Goal: Information Seeking & Learning: Learn about a topic

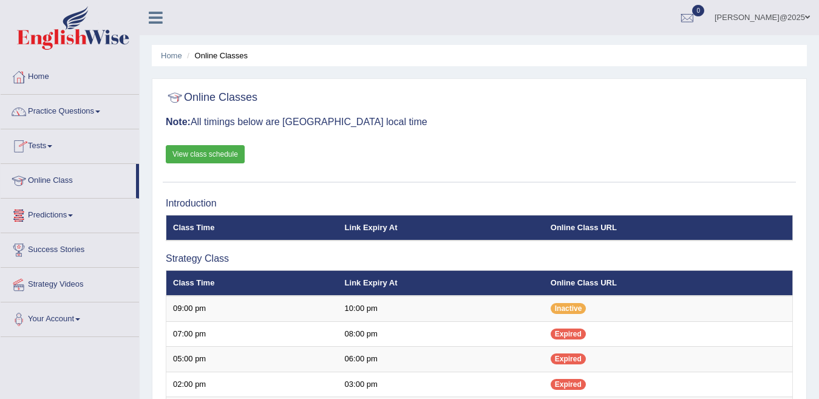
click at [100, 111] on span at bounding box center [97, 112] width 5 height 2
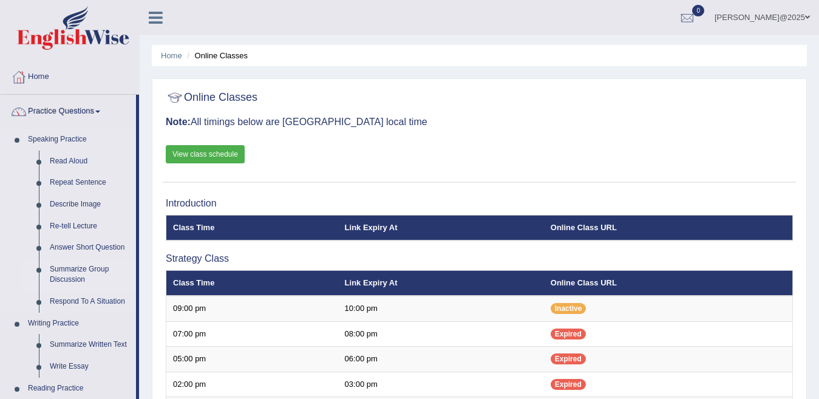
drag, startPoint x: 138, startPoint y: 132, endPoint x: 127, endPoint y: 267, distance: 134.7
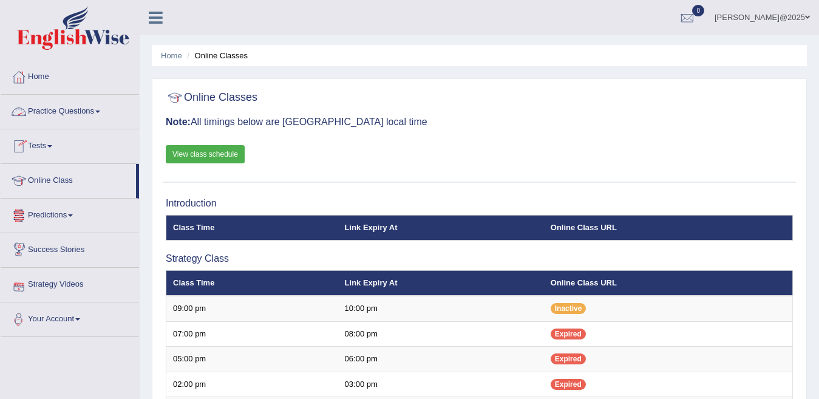
click at [103, 109] on link "Practice Questions" at bounding box center [70, 110] width 138 height 30
click at [103, 114] on link "Practice Questions" at bounding box center [70, 110] width 138 height 30
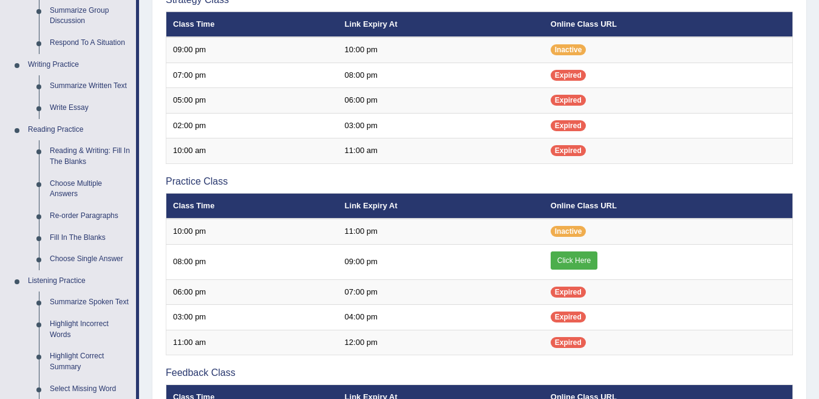
scroll to position [267, 0]
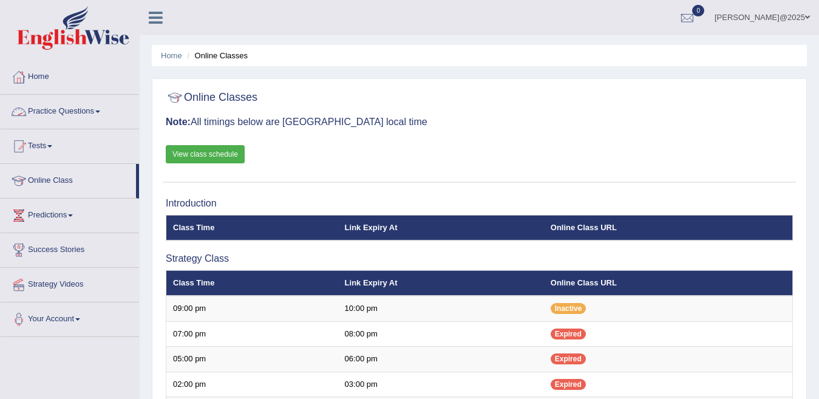
click at [103, 114] on link "Practice Questions" at bounding box center [70, 110] width 138 height 30
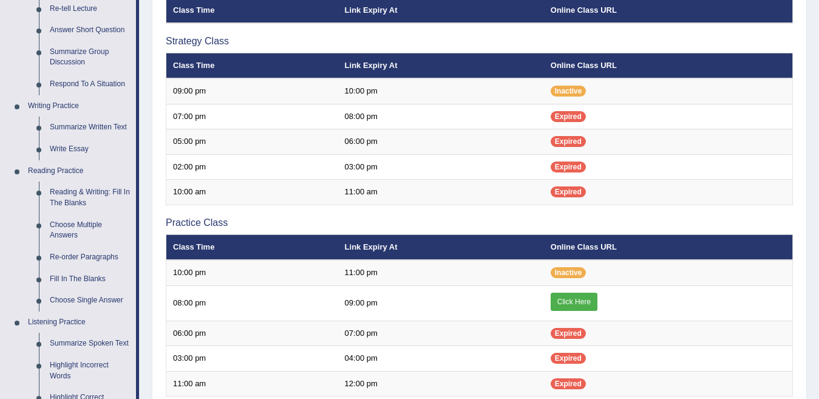
scroll to position [219, 0]
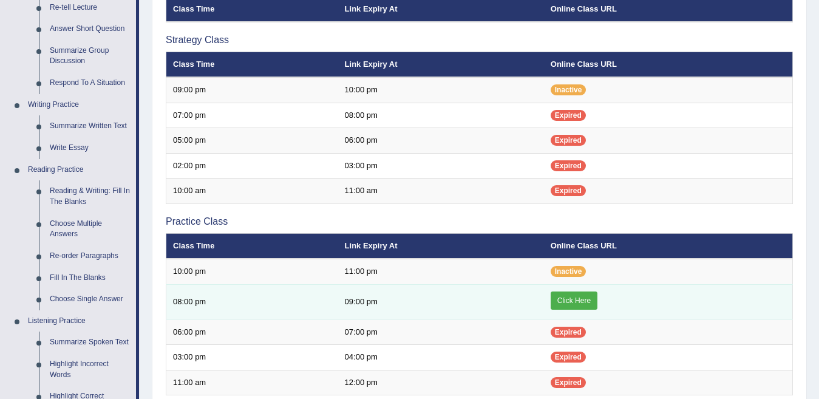
click at [570, 302] on link "Click Here" at bounding box center [574, 300] width 47 height 18
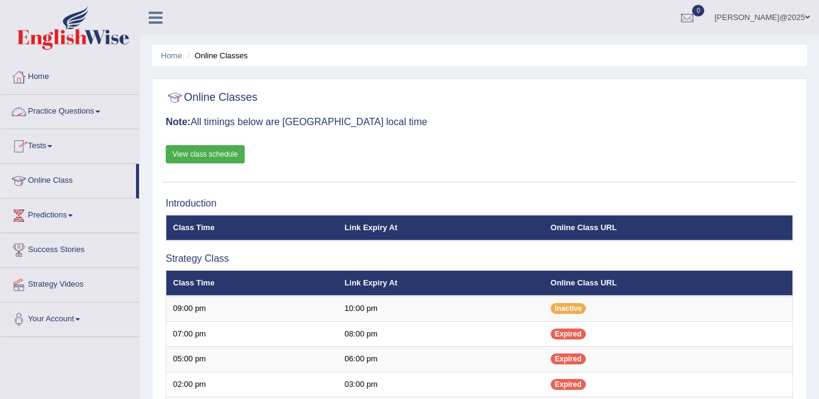
click at [100, 112] on link "Practice Questions" at bounding box center [70, 110] width 138 height 30
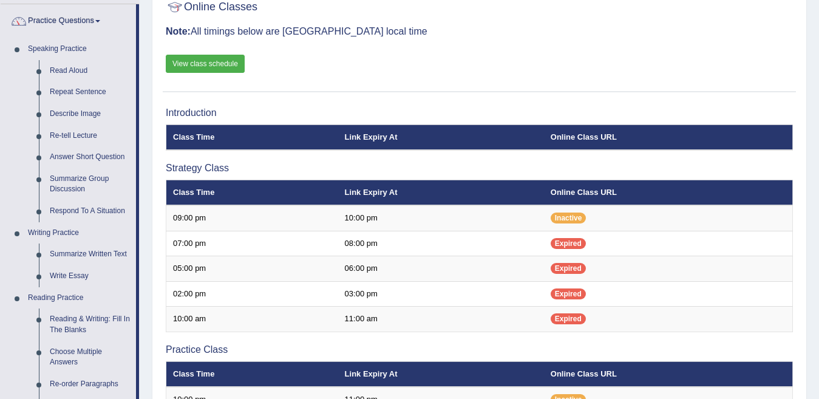
scroll to position [97, 0]
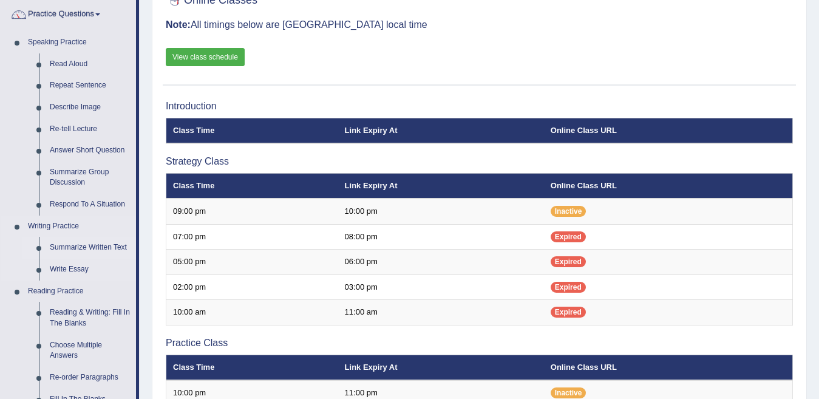
click at [85, 248] on link "Summarize Written Text" at bounding box center [90, 248] width 92 height 22
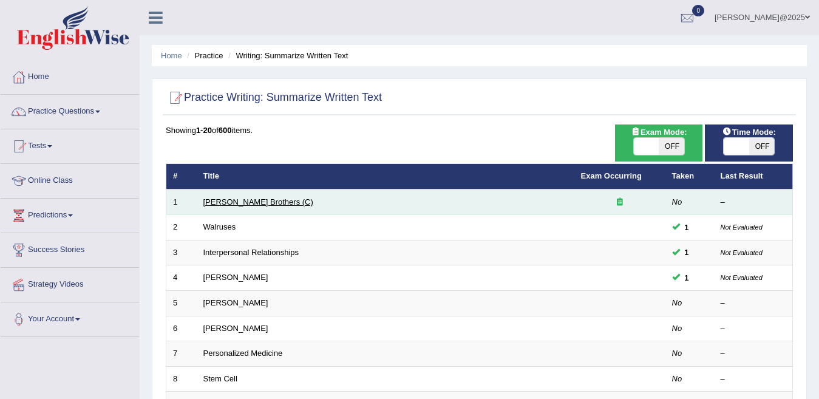
click at [248, 200] on link "Wright Brothers (C)" at bounding box center [258, 201] width 110 height 9
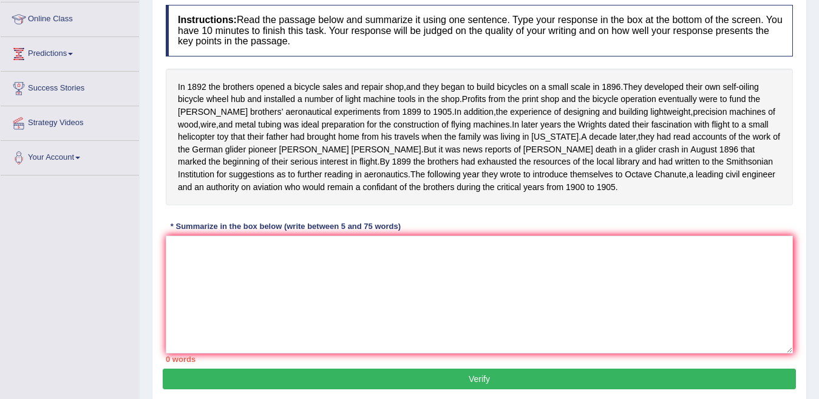
scroll to position [170, 0]
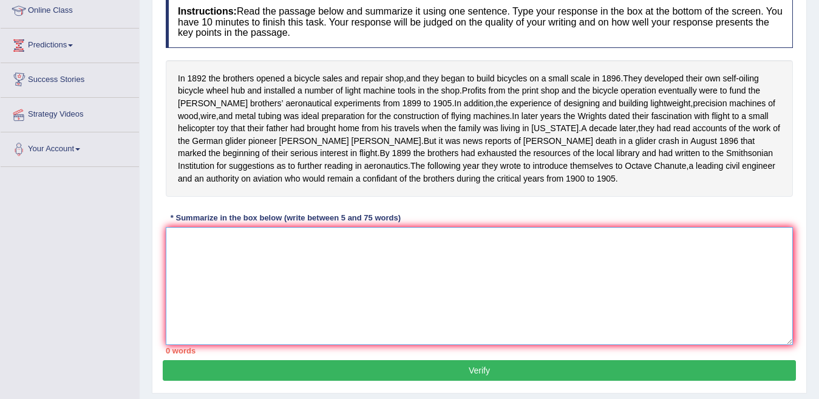
click at [193, 270] on textarea at bounding box center [479, 286] width 627 height 118
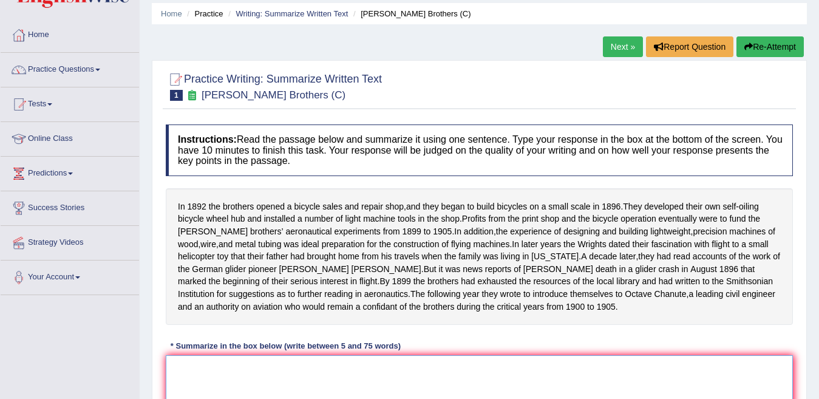
scroll to position [0, 0]
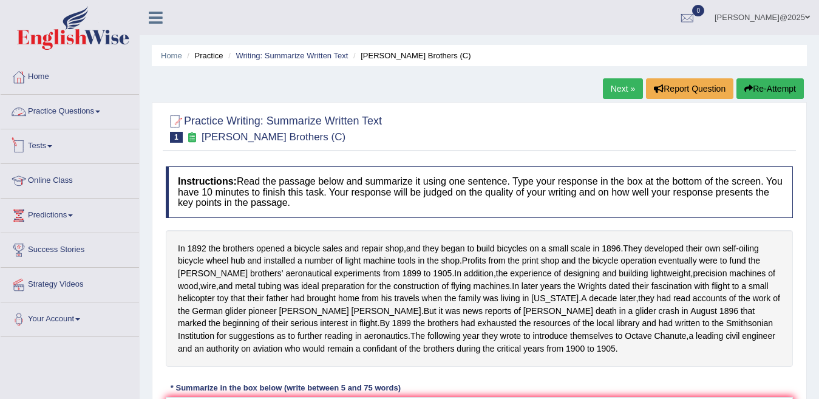
drag, startPoint x: 102, startPoint y: 114, endPoint x: 120, endPoint y: 124, distance: 20.4
click at [101, 114] on link "Practice Questions" at bounding box center [70, 110] width 138 height 30
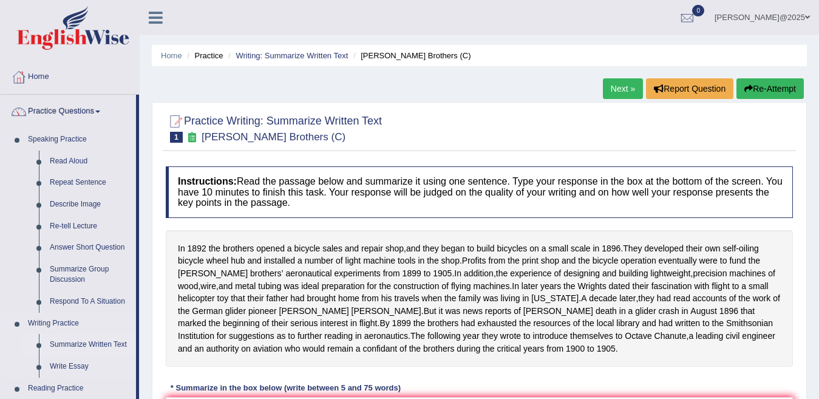
click at [74, 344] on link "Summarize Written Text" at bounding box center [90, 345] width 92 height 22
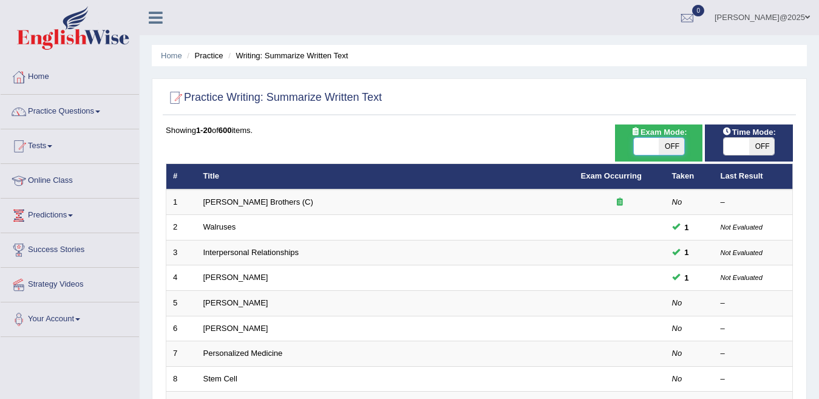
click at [738, 148] on span at bounding box center [736, 146] width 25 height 17
checkbox input "true"
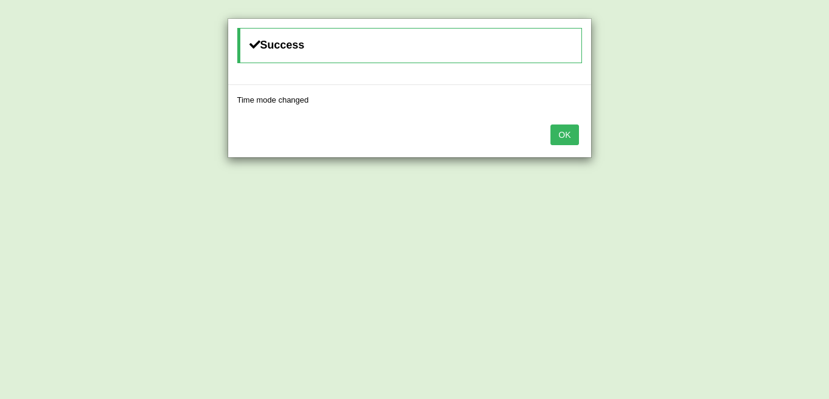
click at [560, 143] on button "OK" at bounding box center [565, 134] width 28 height 21
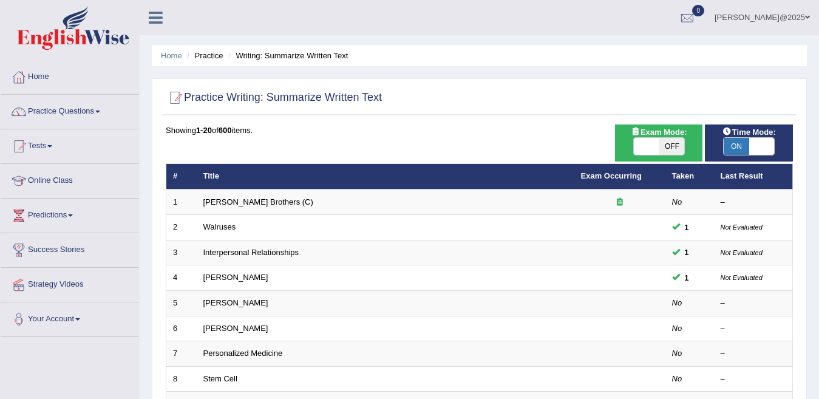
click at [655, 145] on span at bounding box center [646, 146] width 25 height 17
checkbox input "true"
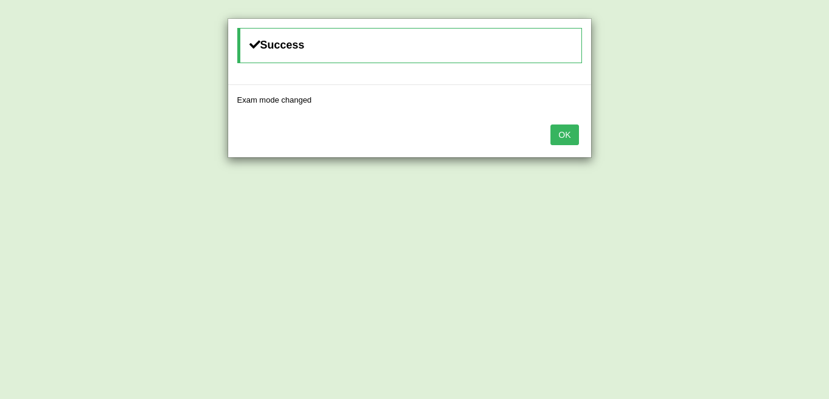
click at [567, 137] on button "OK" at bounding box center [565, 134] width 28 height 21
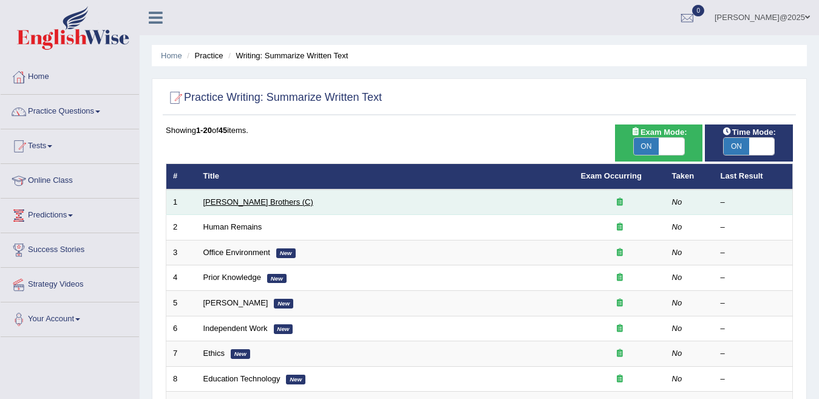
click at [254, 205] on link "[PERSON_NAME] Brothers (C)" at bounding box center [258, 201] width 110 height 9
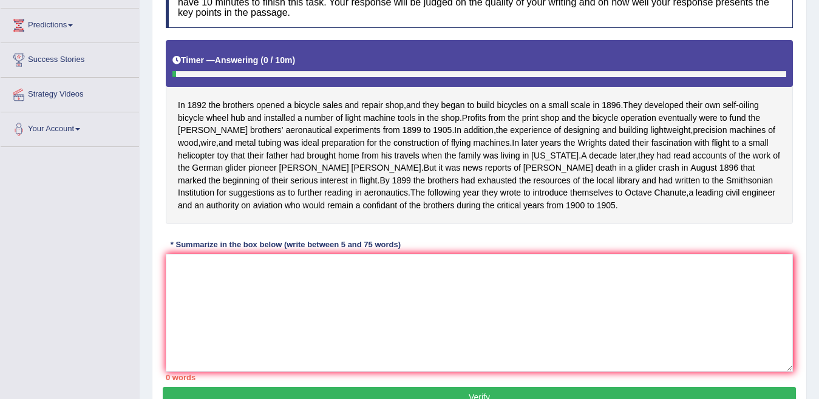
scroll to position [194, 0]
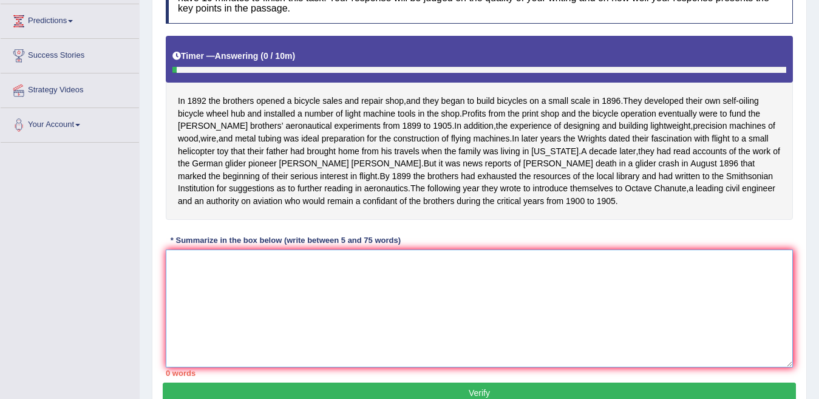
click at [377, 310] on textarea at bounding box center [479, 309] width 627 height 118
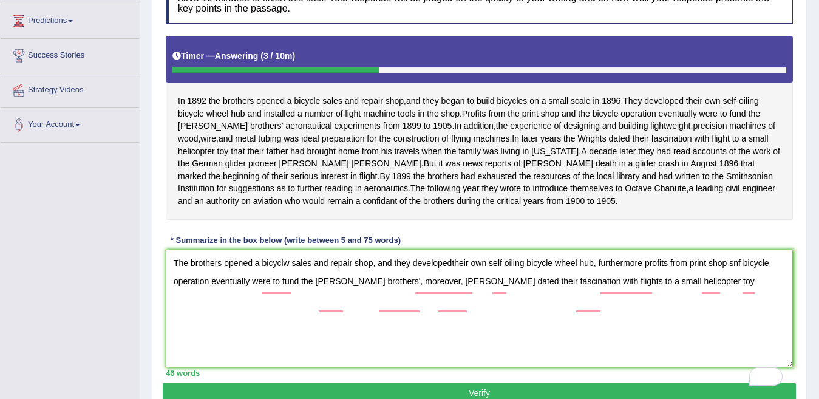
scroll to position [219, 0]
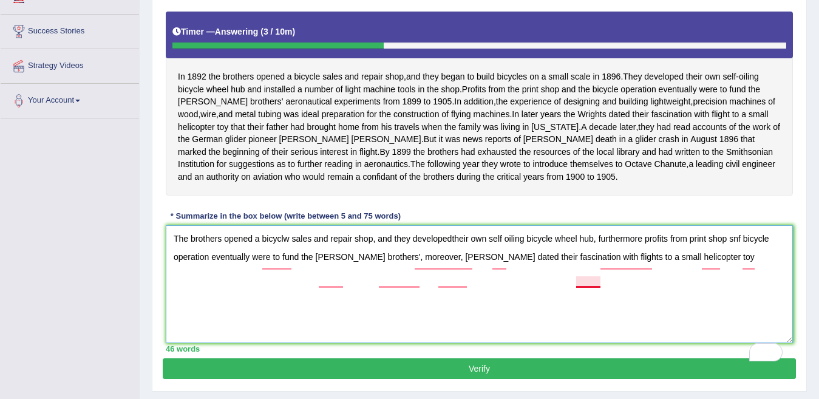
click at [597, 282] on textarea "The brothers opened a bicyclw sales and repair shop, and they developedtheir ow…" at bounding box center [479, 284] width 627 height 118
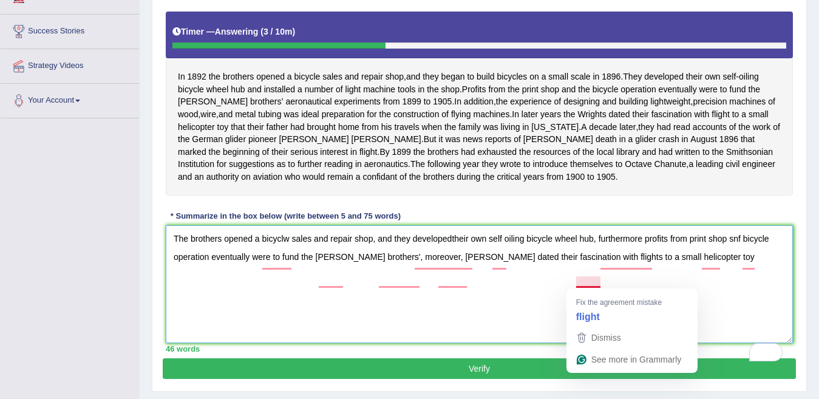
click at [588, 282] on textarea "The brothers opened a bicyclw sales and repair shop, and they developedtheir ow…" at bounding box center [479, 284] width 627 height 118
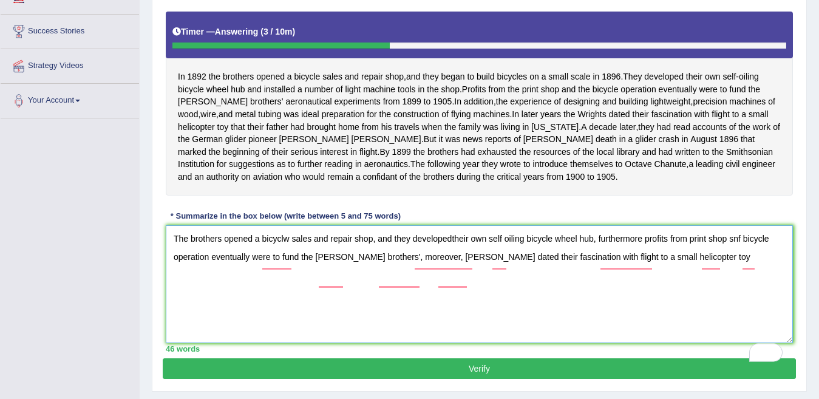
click at [697, 282] on textarea "The brothers opened a bicyclw sales and repair shop, and they developedtheir ow…" at bounding box center [479, 284] width 627 height 118
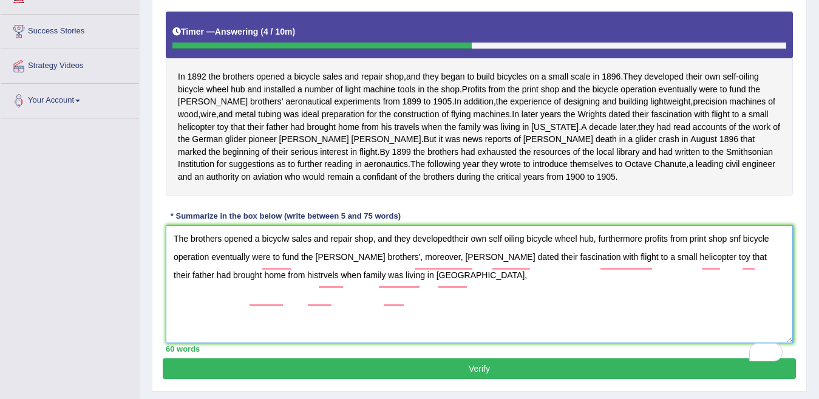
click at [291, 266] on textarea "The brothers opened a bicyclw sales and repair shop, and they developedtheir ow…" at bounding box center [479, 284] width 627 height 118
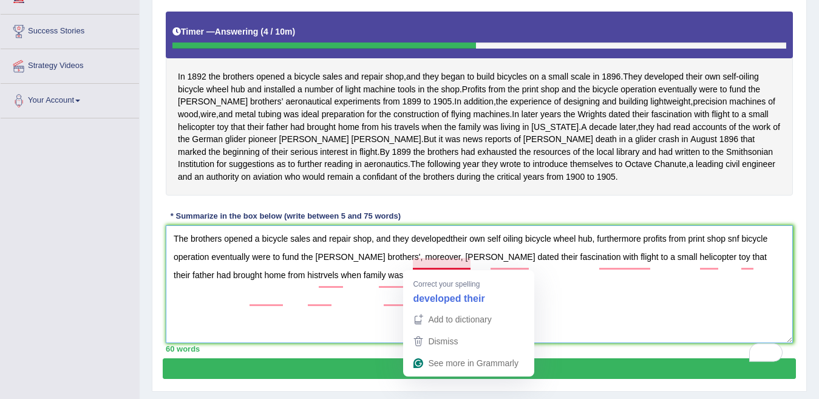
click at [452, 264] on textarea "The brothers opened a bicycle sales and repair shop, and they developedtheir ow…" at bounding box center [479, 284] width 627 height 118
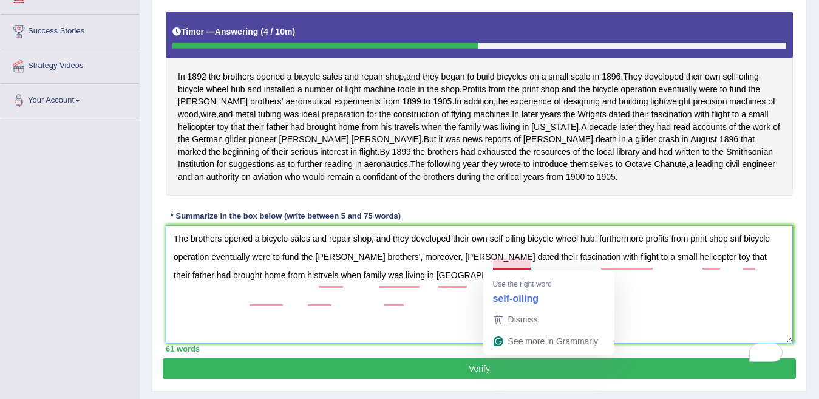
click at [509, 266] on textarea "The brothers opened a bicycle sales and repair shop, and they developed their o…" at bounding box center [479, 284] width 627 height 118
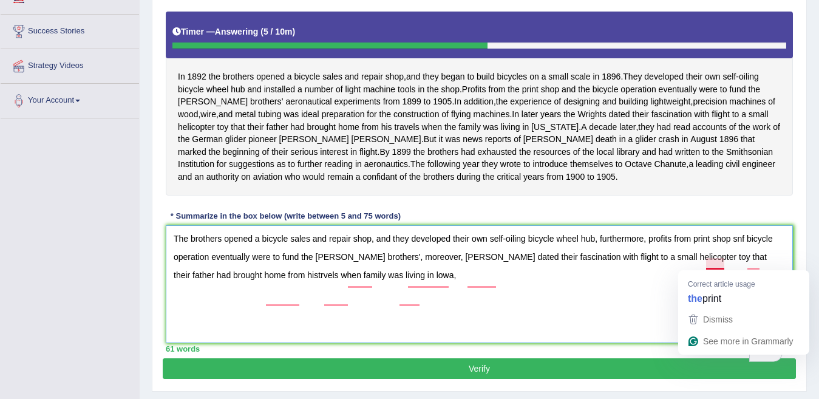
click at [724, 262] on textarea "The brothers opened a bicycle sales and repair shop, and they developed their o…" at bounding box center [479, 284] width 627 height 118
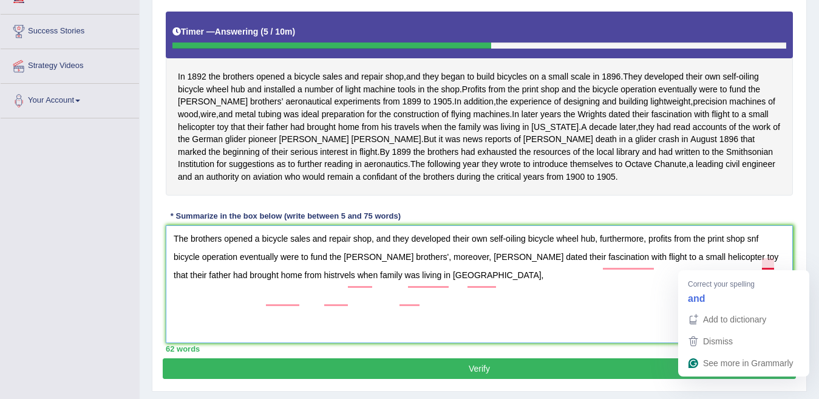
click at [766, 268] on textarea "The brothers opened a bicycle sales and repair shop, and they developed their o…" at bounding box center [479, 284] width 627 height 118
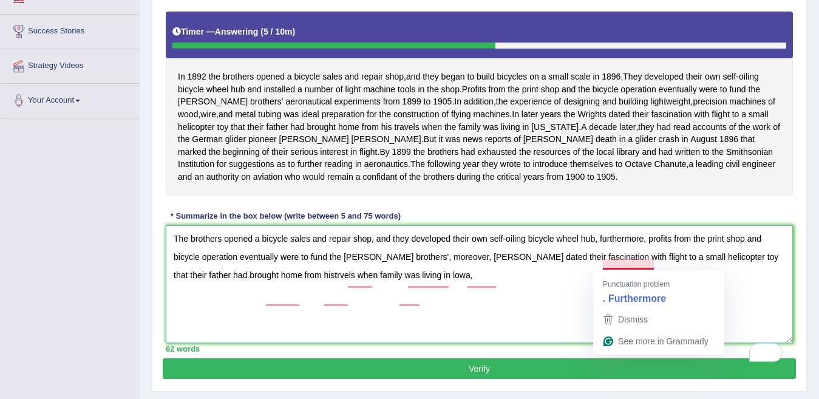
click at [628, 266] on textarea "The brothers opened a bicycle sales and repair shop, and they developed their o…" at bounding box center [479, 284] width 627 height 118
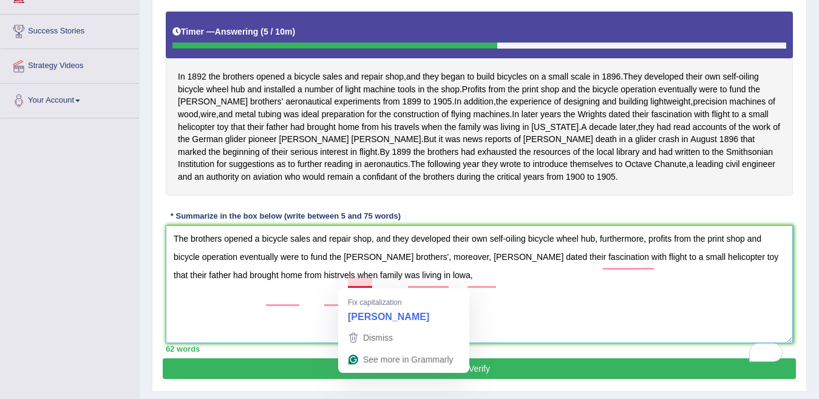
click at [359, 281] on textarea "The brothers opened a bicycle sales and repair shop, and they developed their o…" at bounding box center [479, 284] width 627 height 118
click at [353, 282] on textarea "The brothers opened a bicycle sales and repair shop, and they developed their o…" at bounding box center [479, 284] width 627 height 118
type textarea "The brothers opened a bicycle sales and repair shop, and they developed their o…"
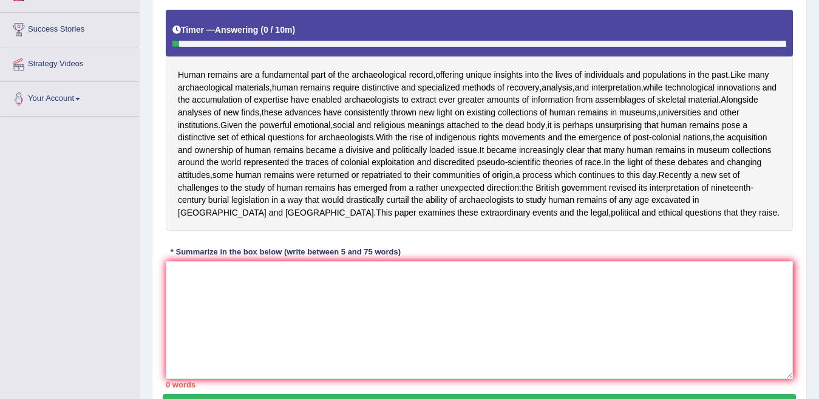
scroll to position [243, 0]
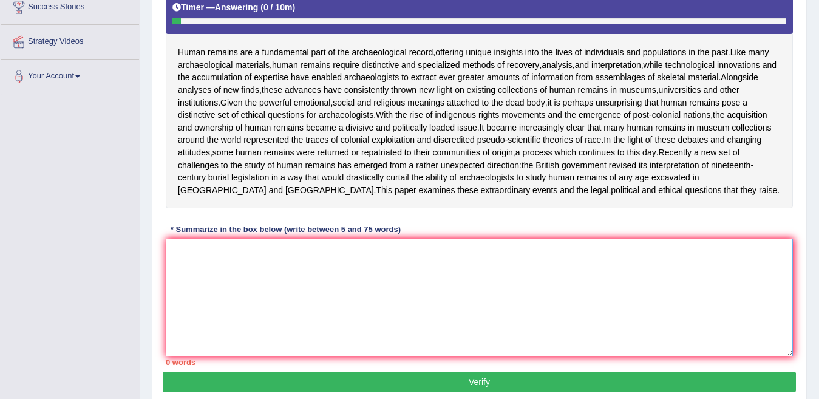
click at [241, 278] on textarea at bounding box center [479, 298] width 627 height 118
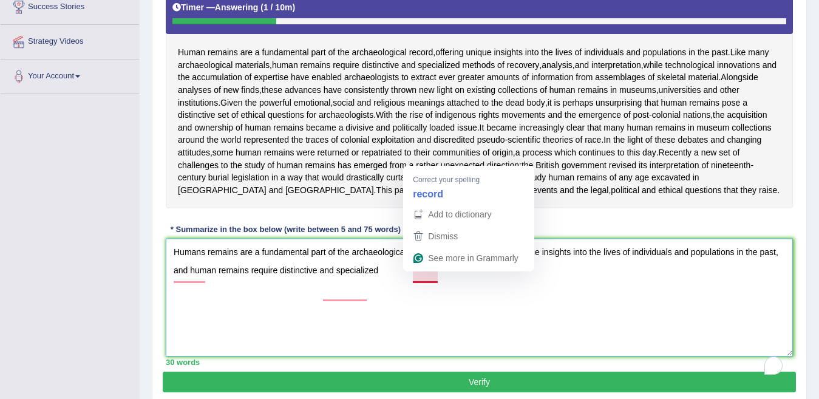
click at [436, 278] on textarea "Humans remains are a fundamental part of the archaeological recore, offering un…" at bounding box center [479, 298] width 627 height 118
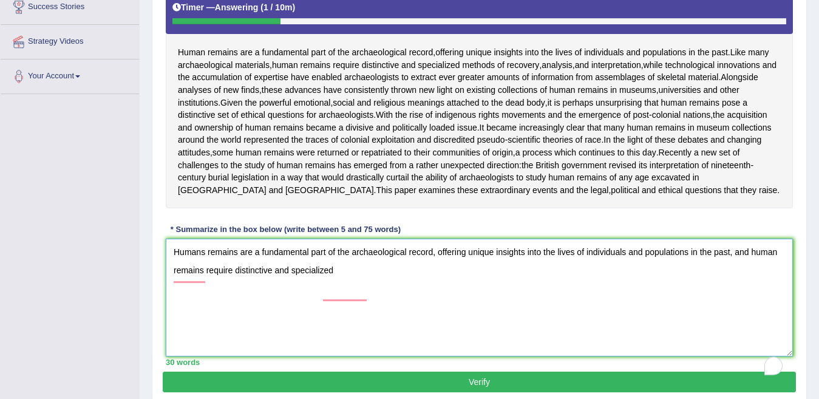
click at [373, 298] on textarea "Humans remains are a fundamental part of the archaeological record, offering un…" at bounding box center [479, 298] width 627 height 118
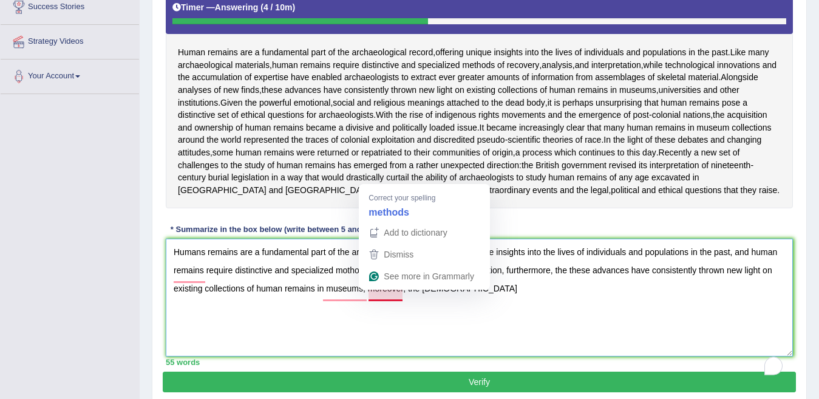
click at [380, 296] on textarea "Humans remains are a fundamental part of the archaeological record, offering un…" at bounding box center [479, 298] width 627 height 118
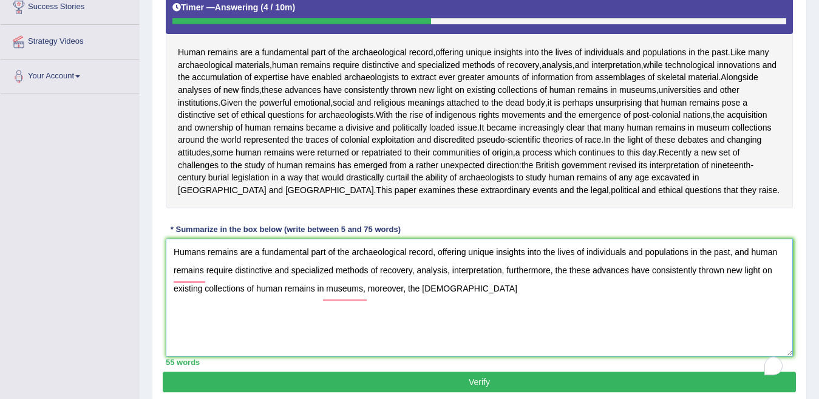
click at [509, 311] on textarea "Humans remains are a fundamental part of the archaeological record, offering un…" at bounding box center [479, 298] width 627 height 118
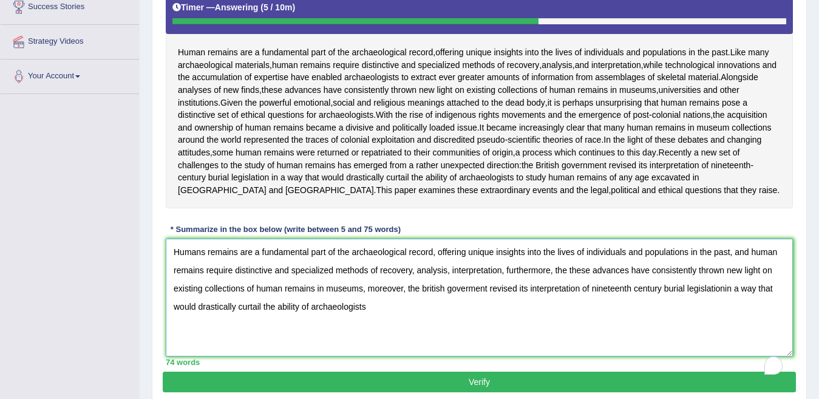
click at [540, 295] on textarea "Humans remains are a fundamental part of the archaeological record, offering un…" at bounding box center [479, 298] width 627 height 118
click at [403, 333] on textarea "Humans remains are a fundamental part of the archaeological record, offering un…" at bounding box center [479, 298] width 627 height 118
click at [754, 276] on textarea "Humans remains are a fundamental part of the archaeological record, offering un…" at bounding box center [479, 298] width 627 height 118
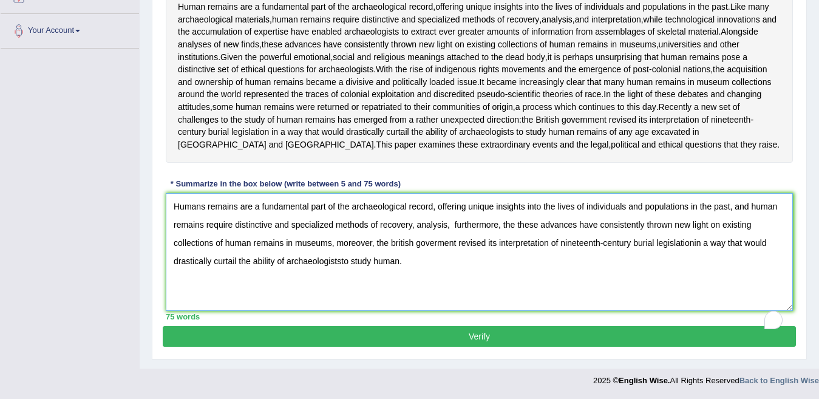
scroll to position [313, 0]
type textarea "Humans remains are a fundamental part of the archaeological record, offering un…"
click at [486, 336] on button "Verify" at bounding box center [479, 336] width 633 height 21
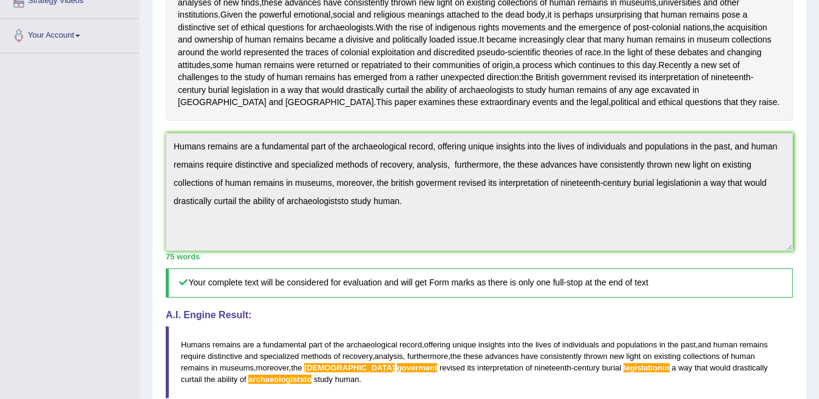
scroll to position [537, 0]
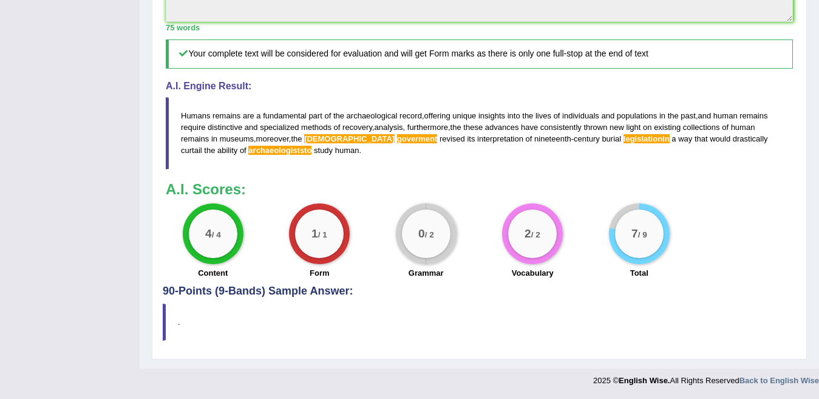
click at [356, 140] on span "british" at bounding box center [349, 138] width 90 height 9
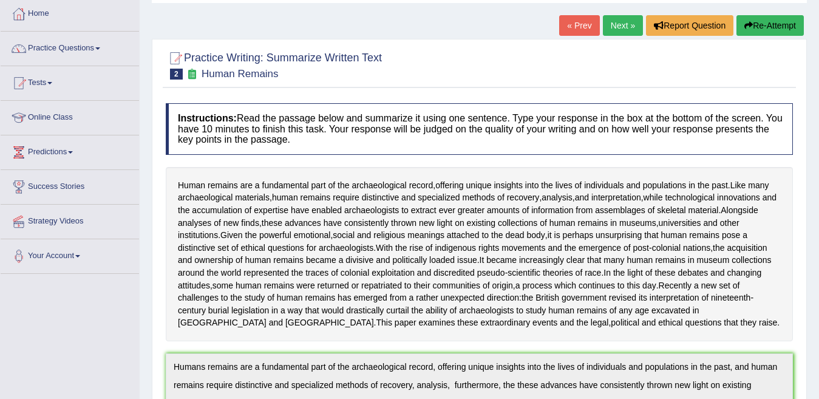
scroll to position [52, 0]
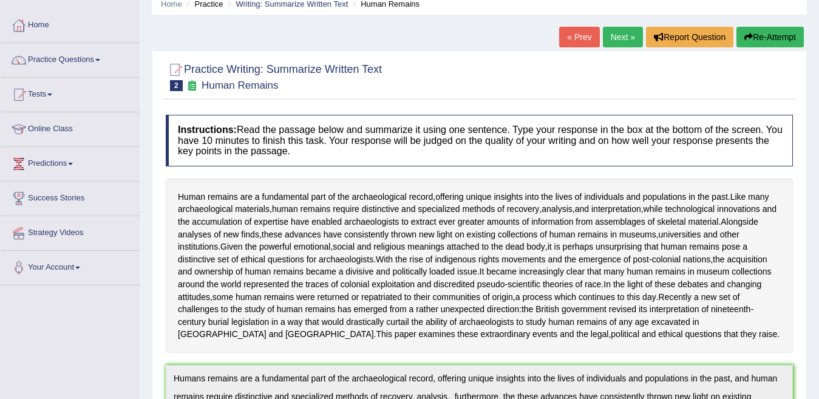
click at [618, 31] on link "Next »" at bounding box center [623, 37] width 40 height 21
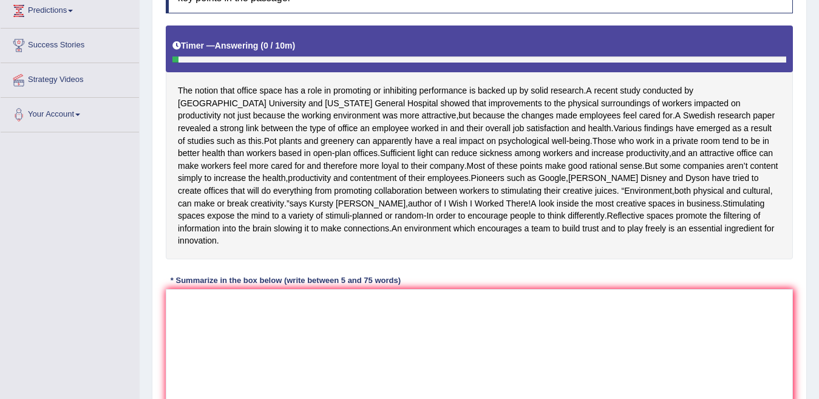
scroll to position [219, 0]
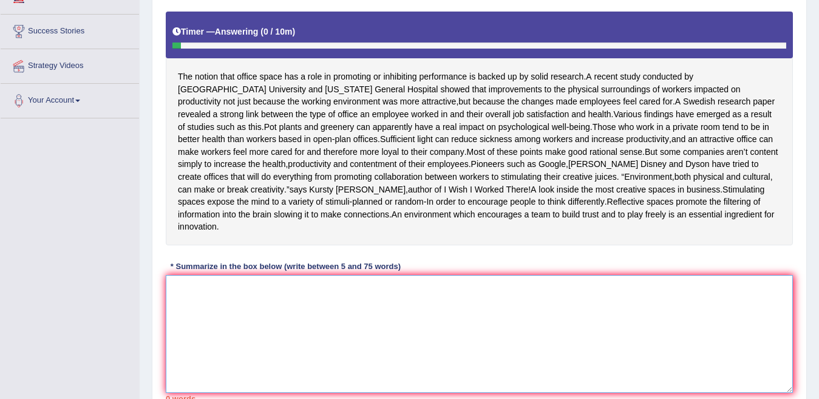
click at [226, 302] on textarea at bounding box center [479, 334] width 627 height 118
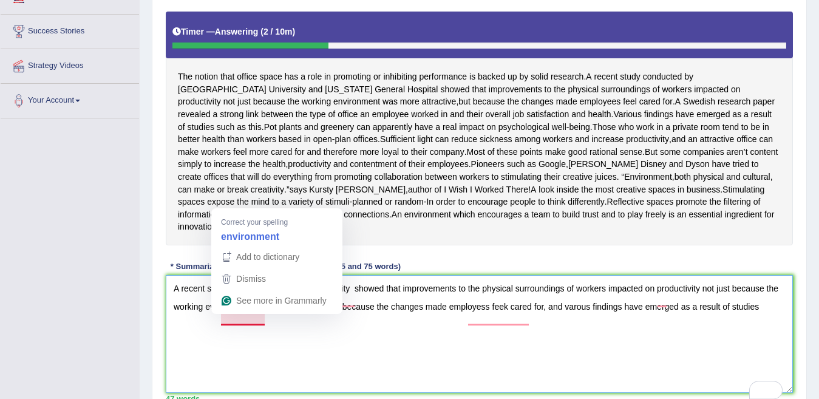
click at [225, 321] on textarea "A recent study conducted by harvard university showed that improvements to the …" at bounding box center [479, 334] width 627 height 118
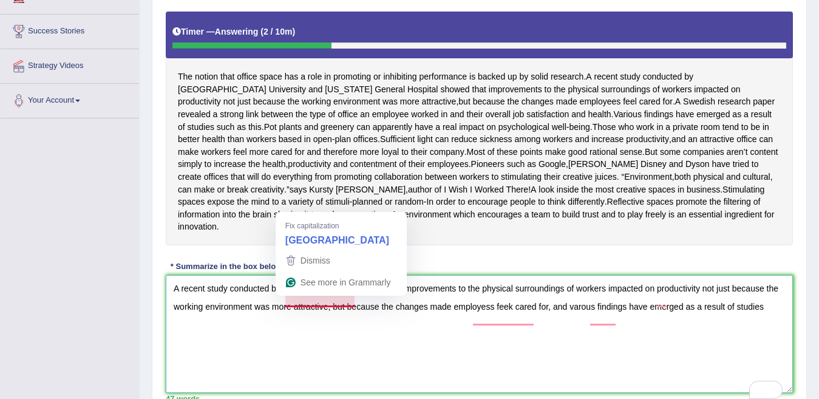
click at [310, 305] on textarea "A recent study conducted by harvard university showed that improvements to the …" at bounding box center [479, 334] width 627 height 118
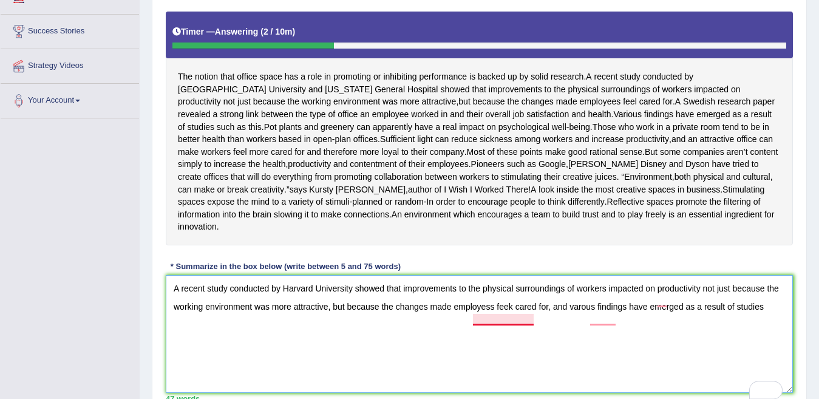
click at [519, 321] on textarea "A recent study conducted by Harvard University showed that improvements to the …" at bounding box center [479, 334] width 627 height 118
click at [534, 321] on textarea "A recent study conducted by Harvard University showed that improvements to the …" at bounding box center [479, 334] width 627 height 118
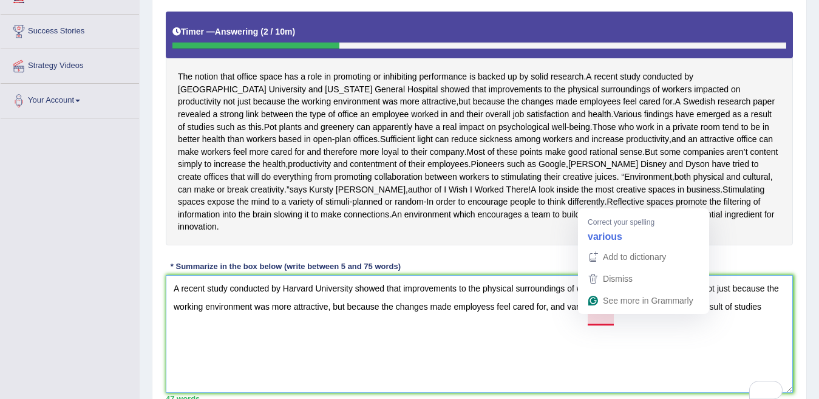
click at [599, 320] on textarea "A recent study conducted by Harvard University showed that improvements to the …" at bounding box center [479, 334] width 627 height 118
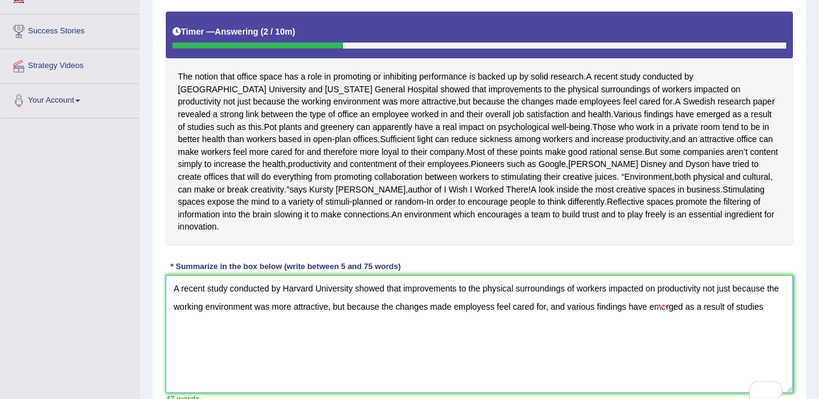
click at [209, 338] on textarea "A recent study conducted by Harvard University showed that improvements to the …" at bounding box center [479, 334] width 627 height 118
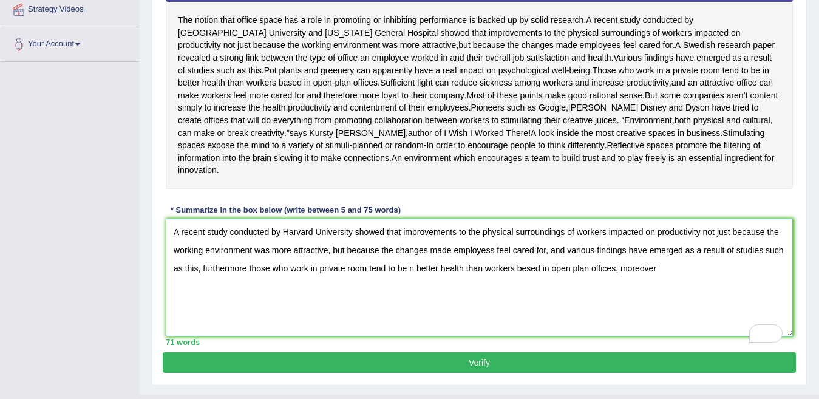
scroll to position [265, 0]
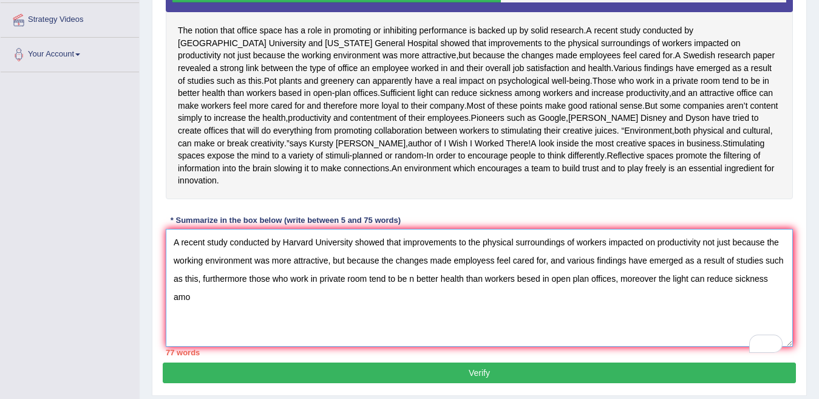
click at [568, 273] on textarea "A recent study conducted by Harvard University showed that improvements to the …" at bounding box center [479, 288] width 627 height 118
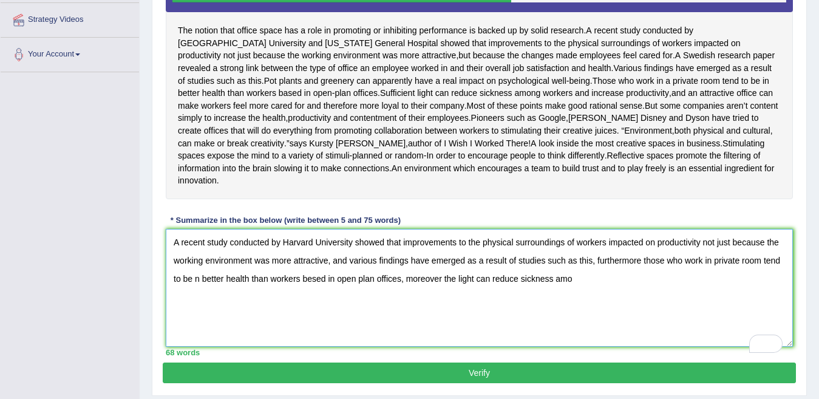
click at [625, 293] on textarea "A recent study conducted by Harvard University showed that improvements to the …" at bounding box center [479, 288] width 627 height 118
click at [616, 274] on textarea "A recent study conducted by Harvard University showed that improvements to the …" at bounding box center [479, 288] width 627 height 118
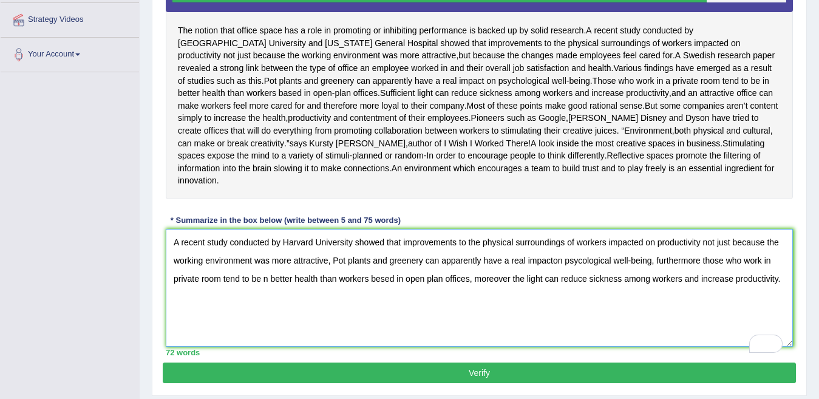
click at [295, 291] on textarea "A recent study conducted by Harvard University showed that improvements to the …" at bounding box center [479, 288] width 627 height 118
click at [226, 308] on textarea "A recent study conducted by Harvard University showed that improvements to the …" at bounding box center [479, 288] width 627 height 118
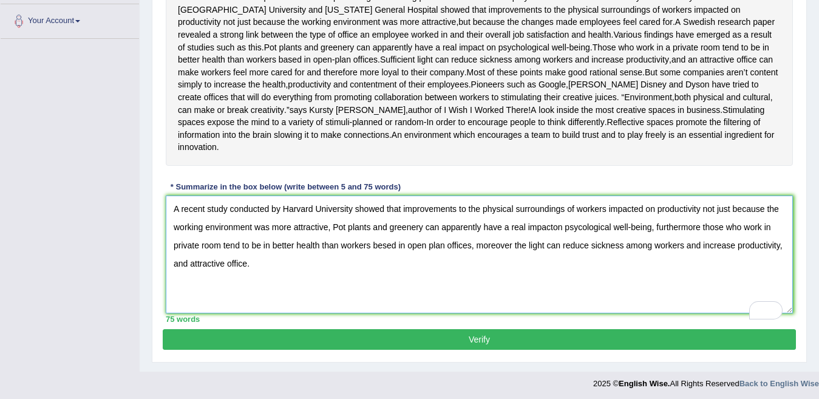
scroll to position [313, 0]
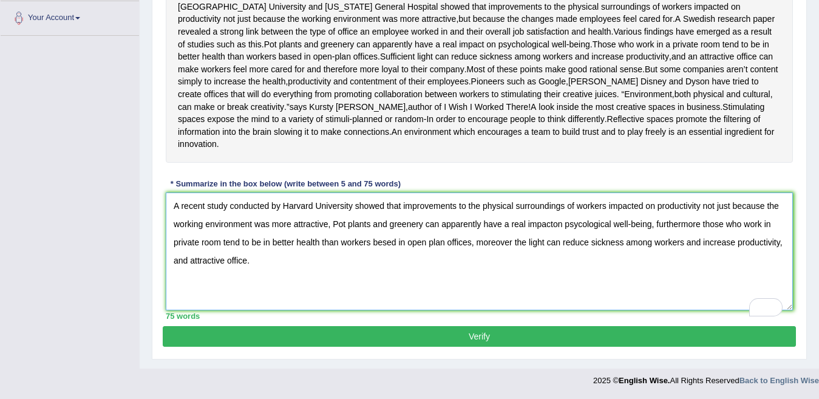
type textarea "A recent study conducted by Harvard University showed that improvements to the …"
click at [474, 333] on button "Verify" at bounding box center [479, 336] width 633 height 21
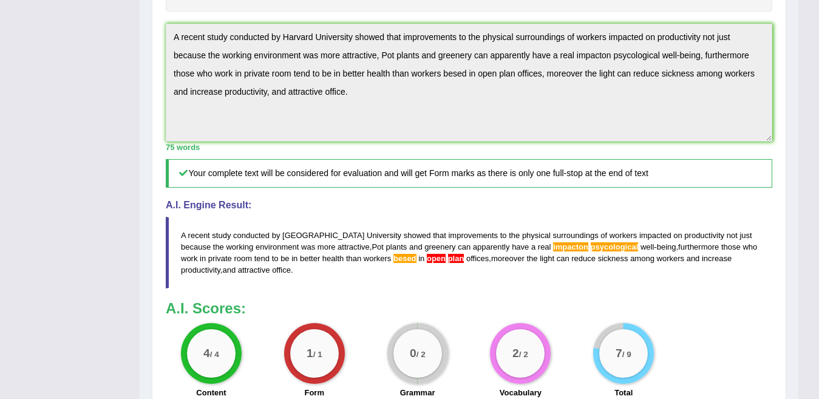
scroll to position [404, 0]
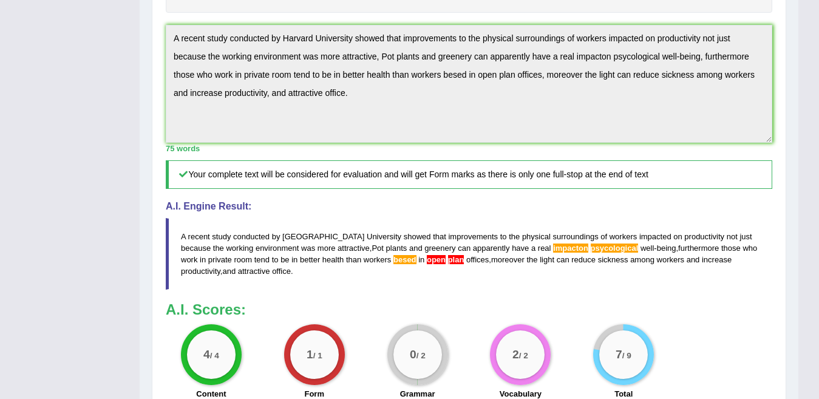
click at [386, 119] on textarea "A recent study conducted by Harvard University showed that improvements to the …" at bounding box center [469, 84] width 607 height 118
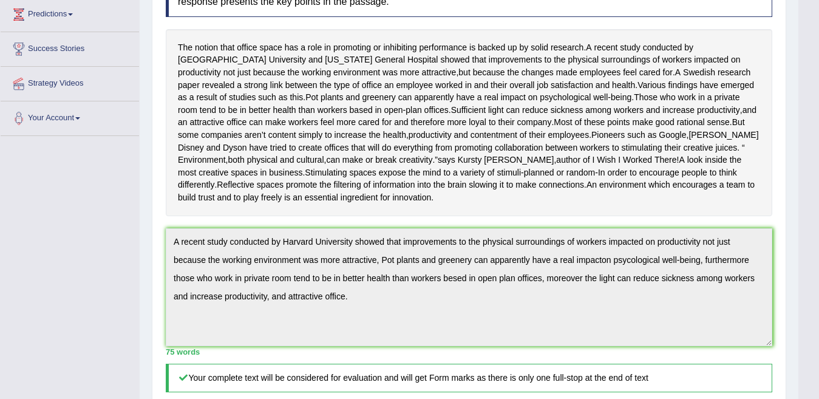
scroll to position [0, 0]
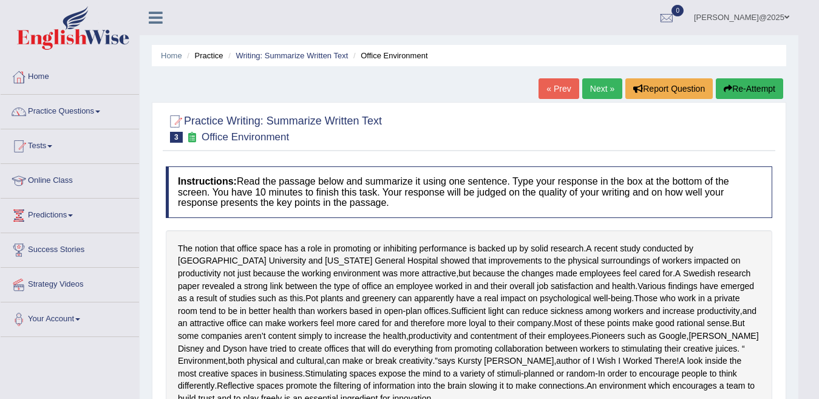
click at [596, 94] on link "Next »" at bounding box center [602, 88] width 40 height 21
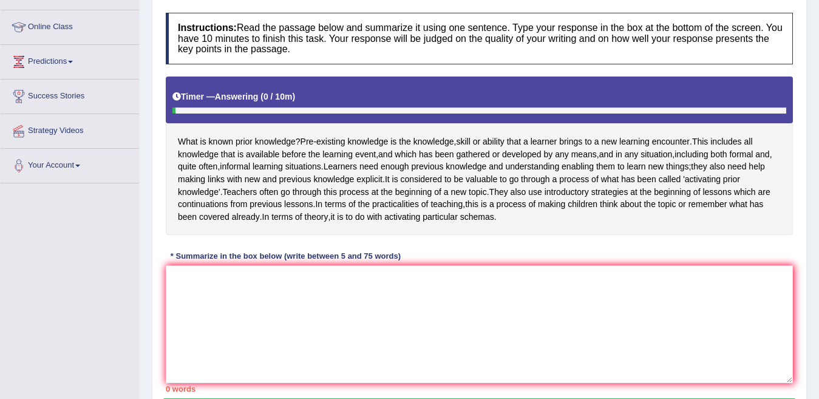
scroll to position [170, 0]
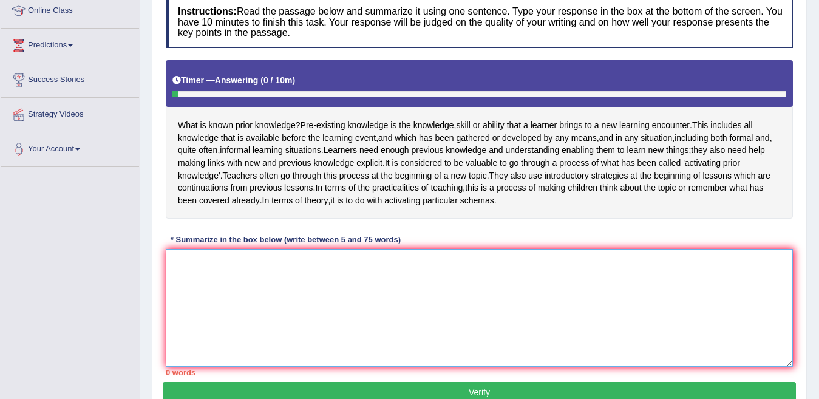
click at [231, 305] on textarea at bounding box center [479, 308] width 627 height 118
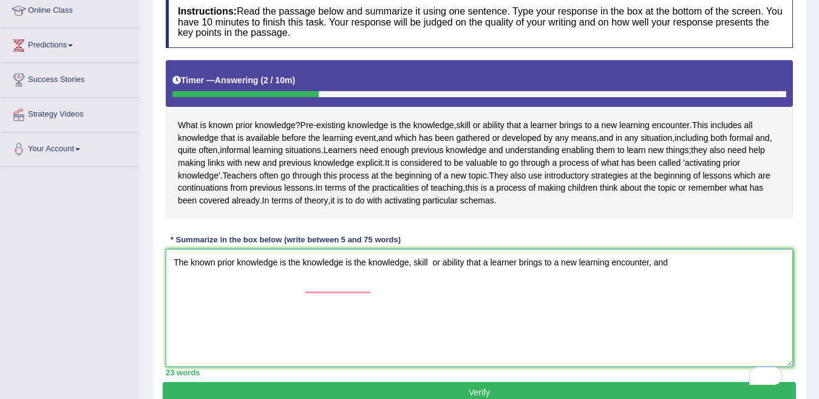
click at [301, 286] on textarea "The known prior knowledge is the knowledge is the knowledge, skill or ability t…" at bounding box center [479, 308] width 627 height 118
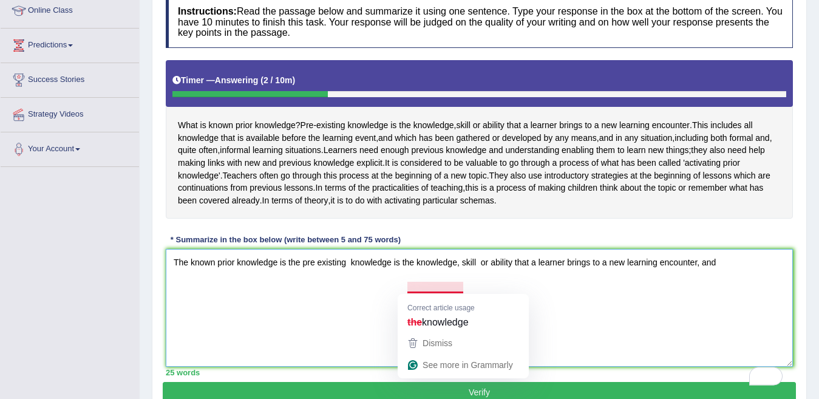
click at [444, 284] on textarea "The known prior knowledge is the pre existing knowledge is the knowledge, skill…" at bounding box center [479, 308] width 627 height 118
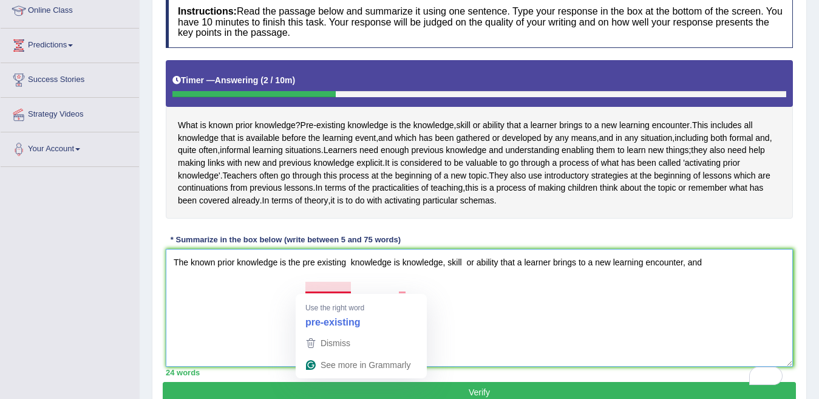
click at [341, 286] on textarea "The known prior knowledge is the pre existing knowledge is knowledge, skill or …" at bounding box center [479, 308] width 627 height 118
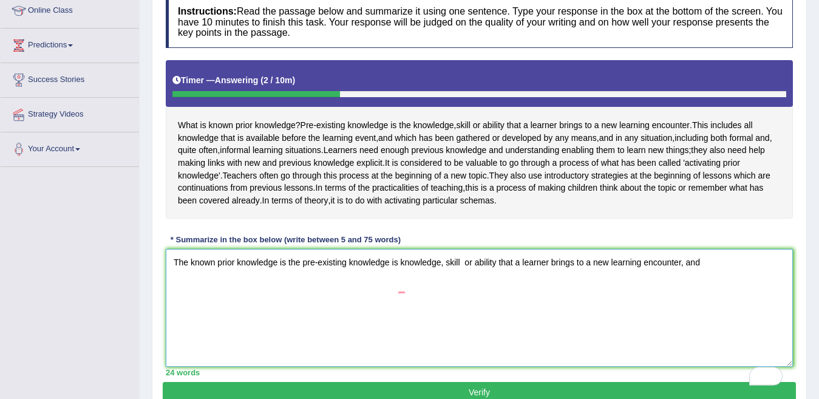
click at [718, 286] on textarea "The known prior knowledge is the pre-existing knowledge is knowledge, skill or …" at bounding box center [479, 308] width 627 height 118
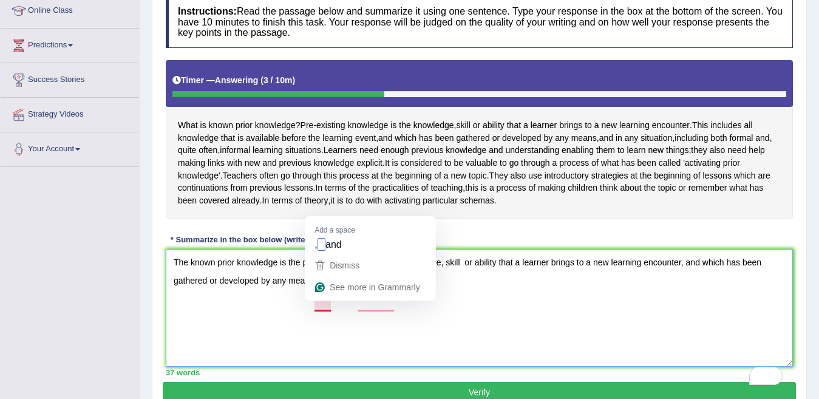
click at [327, 308] on textarea "The known prior knowledge is the pre-existing knowledge is knowledge, skill or …" at bounding box center [479, 308] width 627 height 118
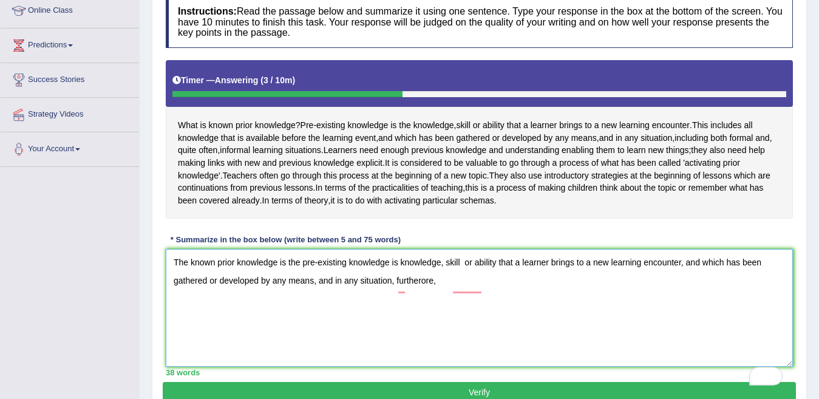
click at [424, 307] on textarea "The known prior knowledge is the pre-existing knowledge is knowledge, skill or …" at bounding box center [479, 308] width 627 height 118
click at [452, 307] on textarea "The known prior knowledge is the pre-existing knowledge is knowledge, skill or …" at bounding box center [479, 308] width 627 height 118
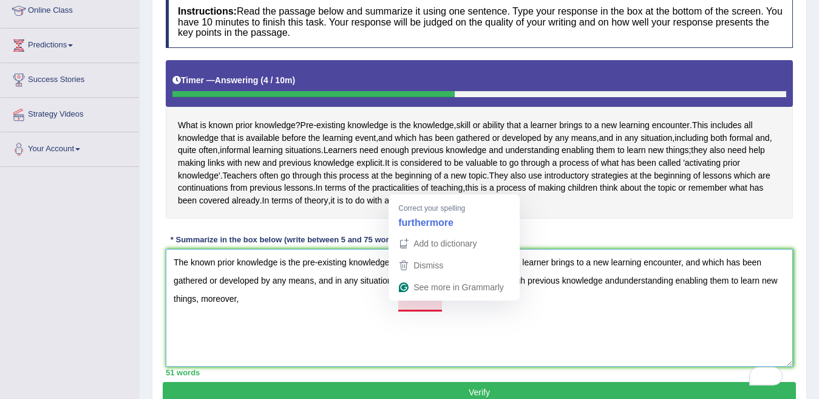
click at [434, 301] on textarea "The known prior knowledge is the pre-existing knowledge is knowledge, skill or …" at bounding box center [479, 308] width 627 height 118
click at [415, 303] on textarea "The known prior knowledge is the pre-existing knowledge is knowledge, skill or …" at bounding box center [479, 308] width 627 height 118
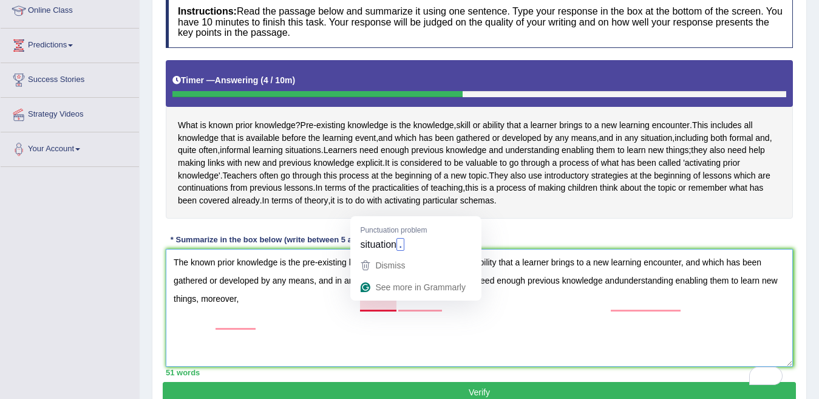
click at [395, 307] on textarea "The known prior knowledge is the pre-existing knowledge is knowledge, skill or …" at bounding box center [479, 308] width 627 height 118
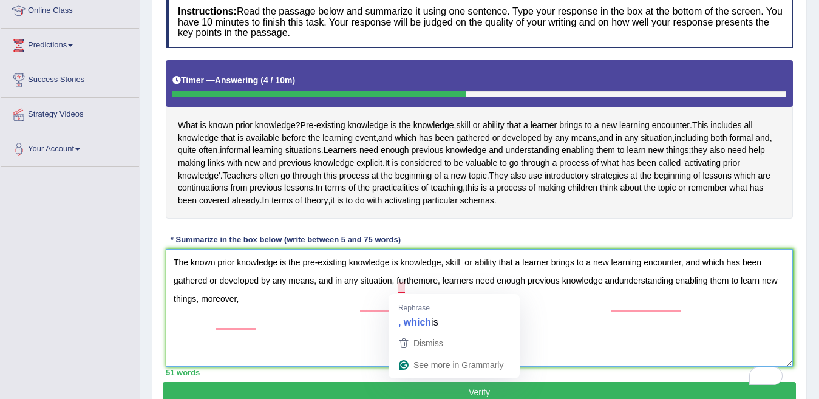
click at [403, 291] on textarea "The known prior knowledge is the pre-existing knowledge is knowledge, skill or …" at bounding box center [479, 308] width 627 height 118
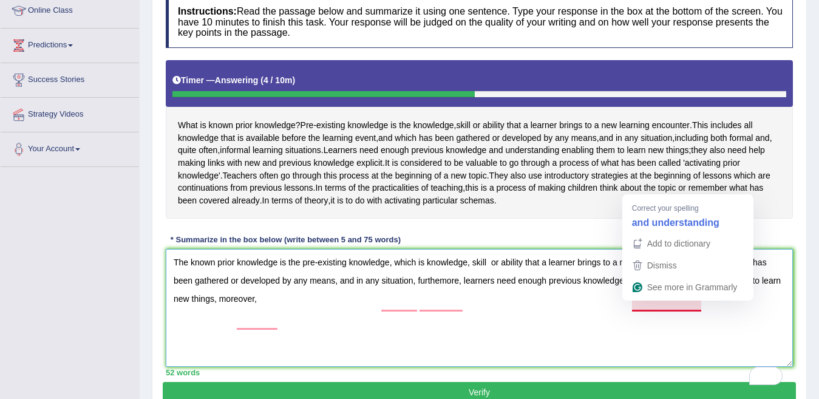
click at [644, 304] on textarea "The known prior knowledge is the pre-existing knowledge, which is knowledge, sk…" at bounding box center [479, 308] width 627 height 118
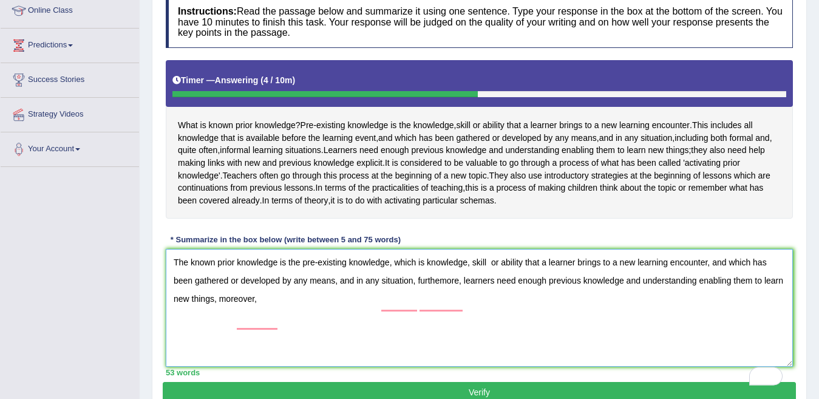
click at [291, 323] on textarea "The known prior knowledge is the pre-existing knowledge, which is knowledge, sk…" at bounding box center [479, 308] width 627 height 118
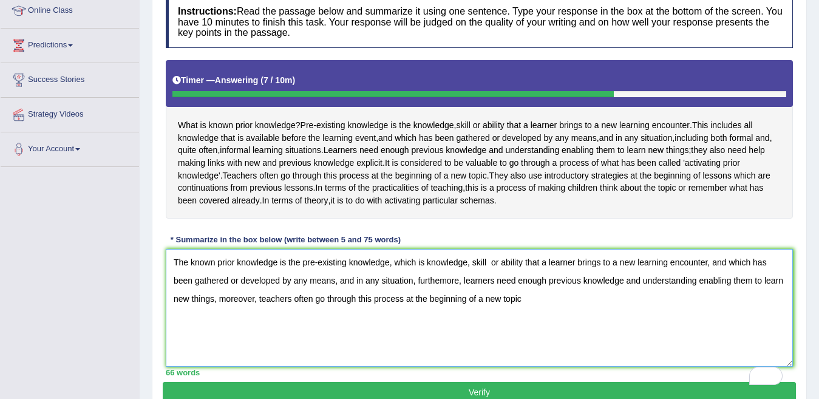
click at [743, 287] on textarea "The known prior knowledge is the pre-existing knowledge, which is knowledge, sk…" at bounding box center [479, 308] width 627 height 118
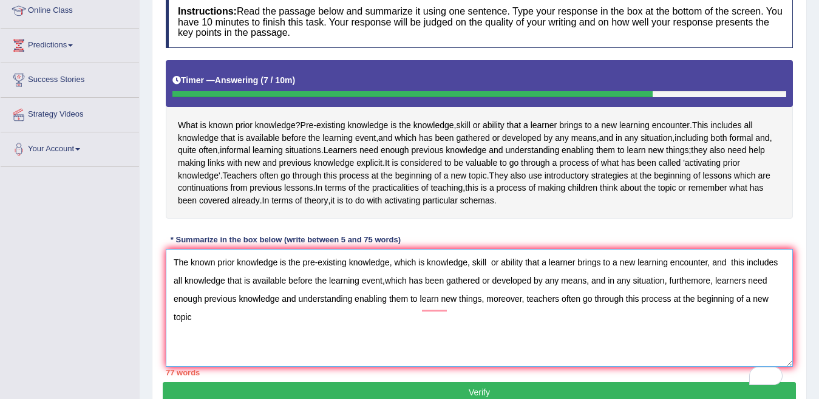
click at [474, 287] on textarea "The known prior knowledge is the pre-existing knowledge, which is knowledge, sk…" at bounding box center [479, 308] width 627 height 118
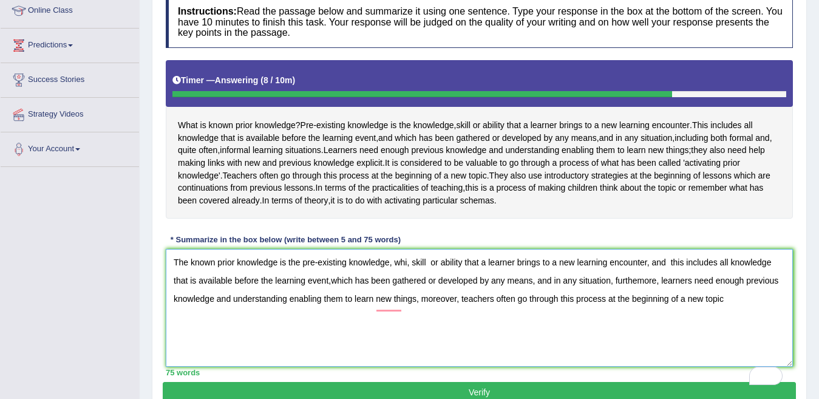
click at [304, 287] on textarea "The known prior knowledge is the pre-existing knowledge, whi, skill or ability …" at bounding box center [479, 308] width 627 height 118
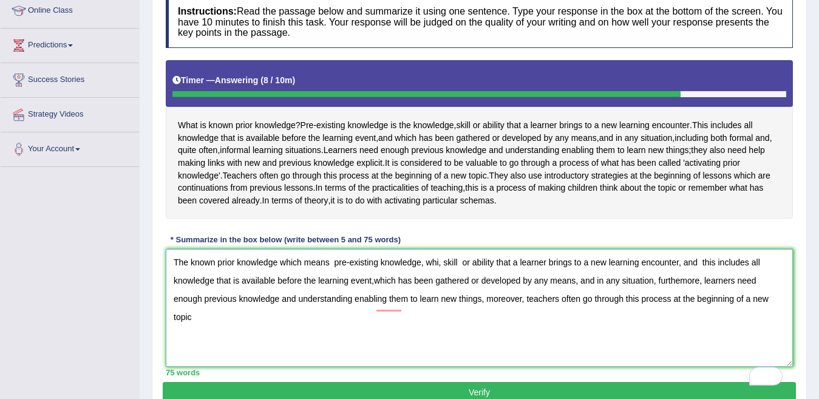
click at [444, 287] on textarea "The known prior knowledge which means pre-existing knowledge, whi, skill or abi…" at bounding box center [479, 308] width 627 height 118
click at [444, 288] on textarea "The known prior knowledge which means pre-existing knowledge, whi, skill or abi…" at bounding box center [479, 308] width 627 height 118
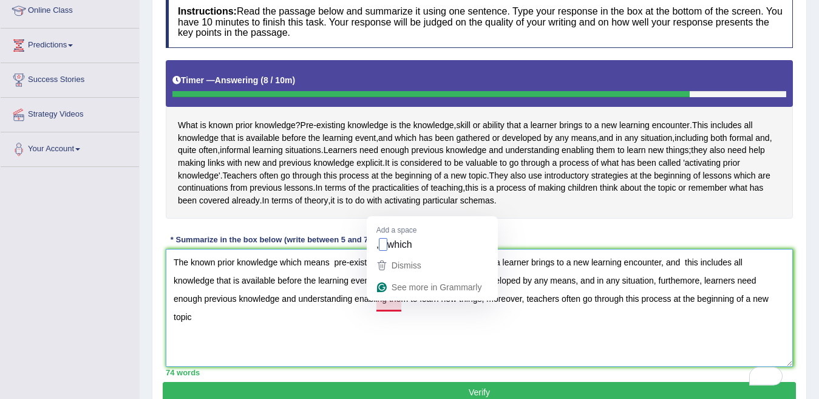
click at [380, 306] on textarea "The known prior knowledge which means pre-existing knowledge, skill or ability …" at bounding box center [479, 308] width 627 height 118
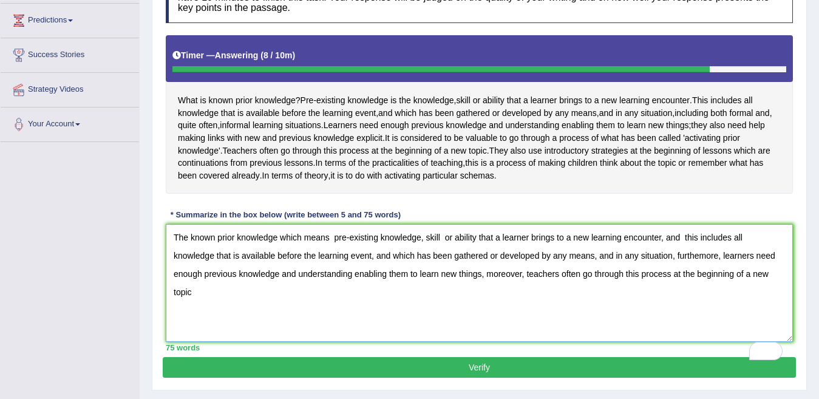
scroll to position [219, 0]
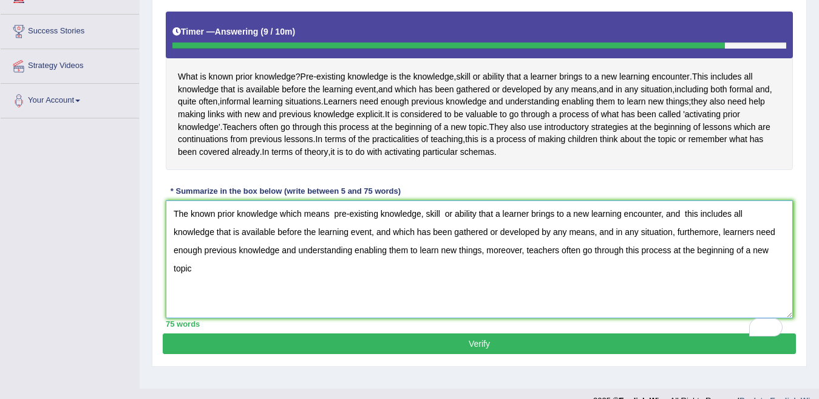
type textarea "The known prior knowledge which means pre-existing knowledge, skill or ability …"
click at [477, 354] on button "Verify" at bounding box center [479, 343] width 633 height 21
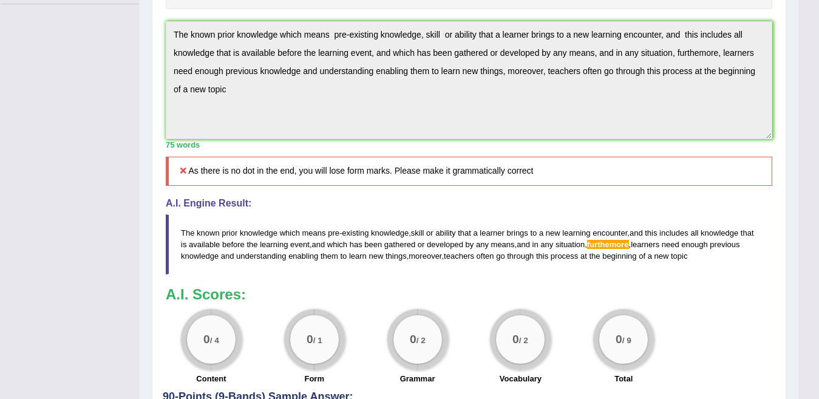
scroll to position [340, 0]
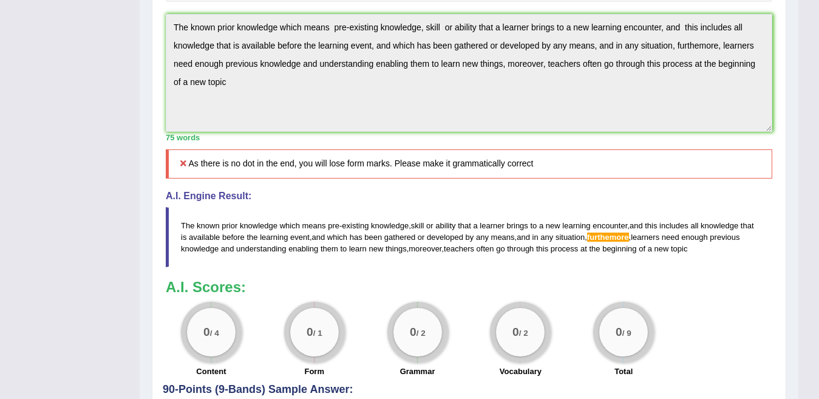
click at [687, 253] on span "topic" at bounding box center [679, 248] width 16 height 9
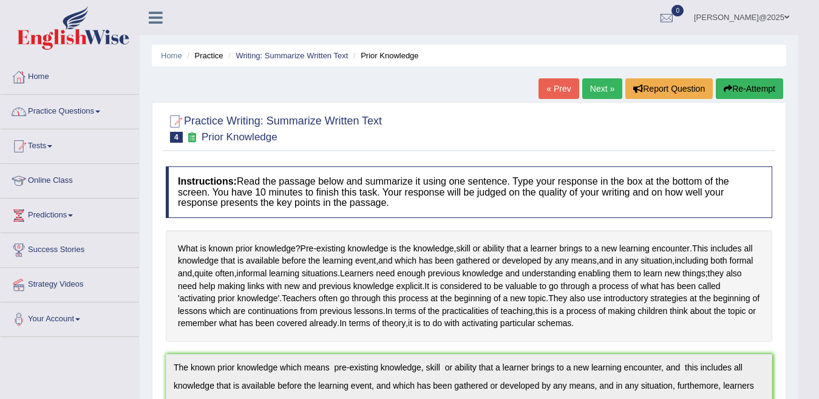
click at [105, 109] on link "Practice Questions" at bounding box center [70, 110] width 138 height 30
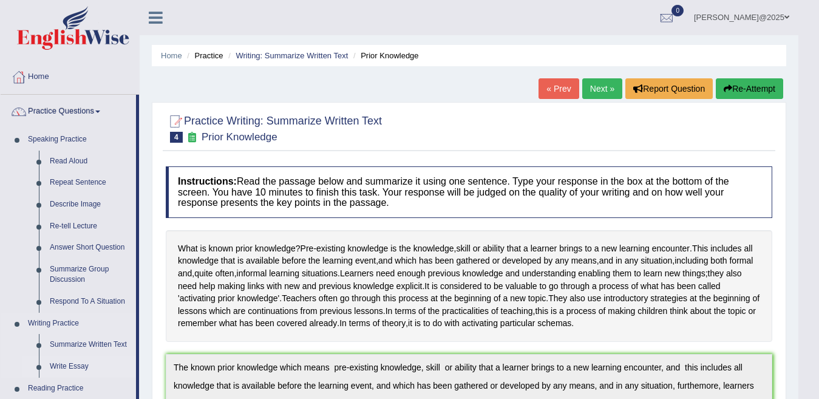
click at [75, 366] on link "Write Essay" at bounding box center [90, 367] width 92 height 22
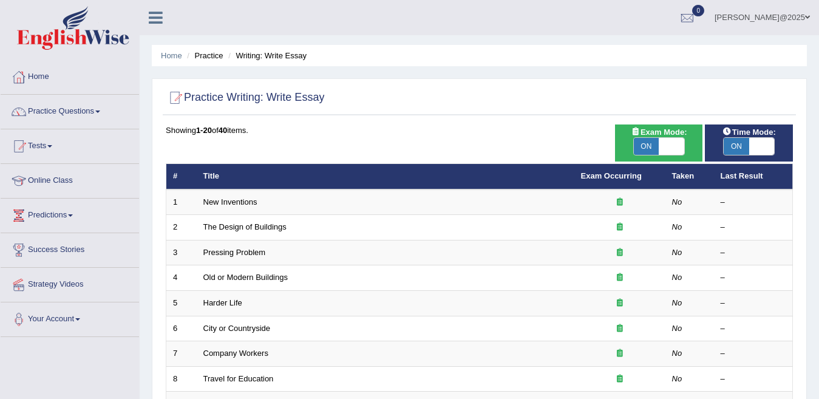
click at [674, 146] on span at bounding box center [671, 146] width 25 height 17
checkbox input "false"
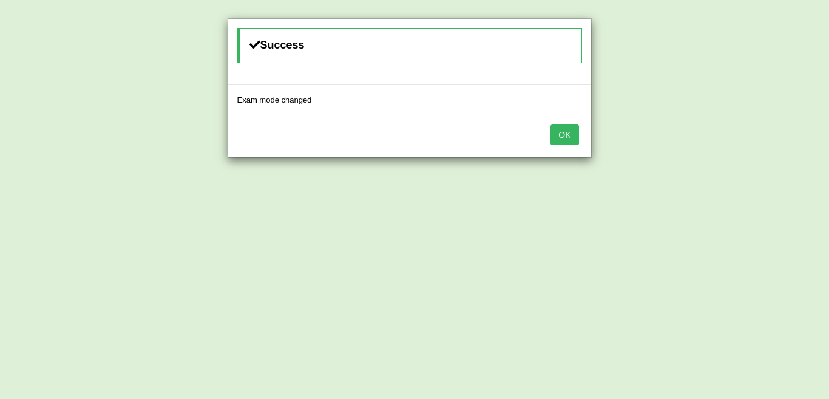
click at [578, 137] on button "OK" at bounding box center [565, 134] width 28 height 21
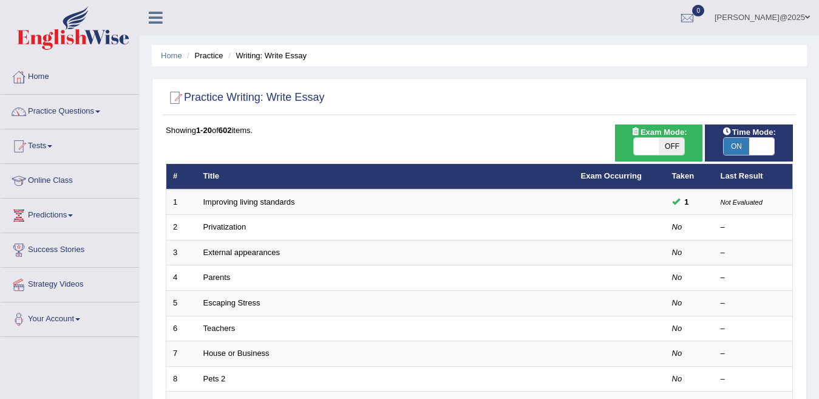
click at [755, 142] on span at bounding box center [761, 146] width 25 height 17
checkbox input "false"
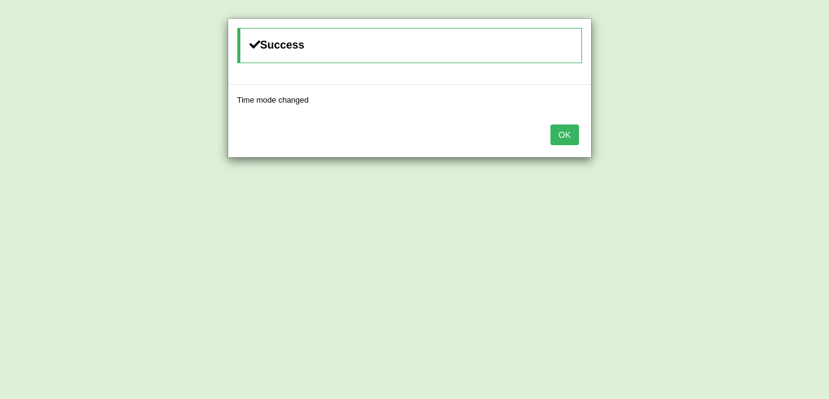
click at [563, 134] on button "OK" at bounding box center [565, 134] width 28 height 21
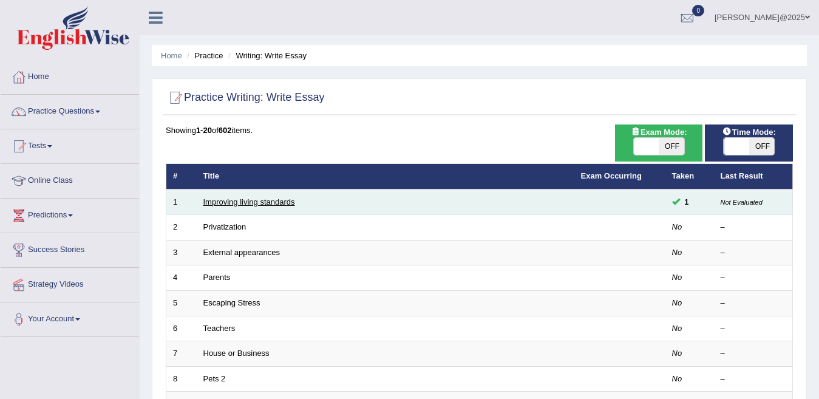
click at [239, 200] on link "Improving living standards" at bounding box center [249, 201] width 92 height 9
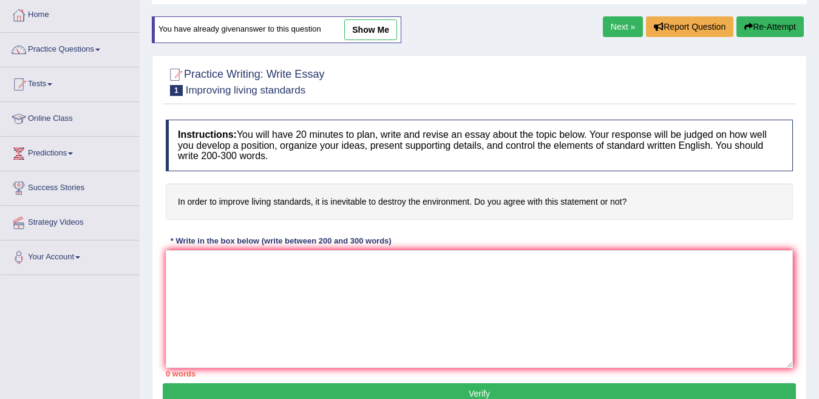
scroll to position [73, 0]
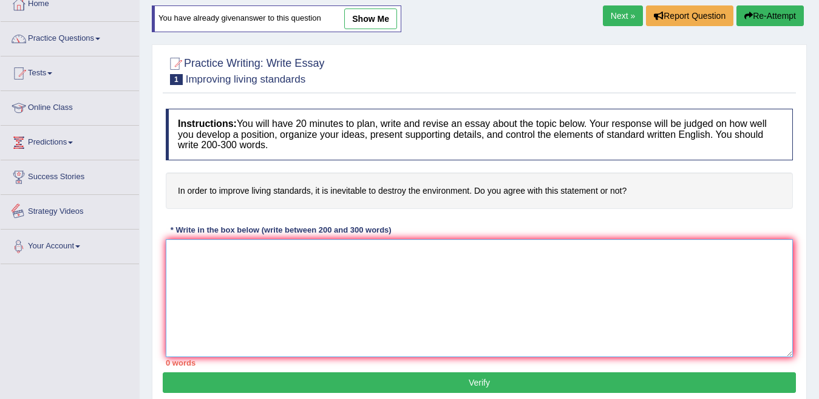
click at [208, 264] on textarea at bounding box center [479, 298] width 627 height 118
paste textarea "The increasing influence of (essay topic) on our lives has ignited numerous dis…"
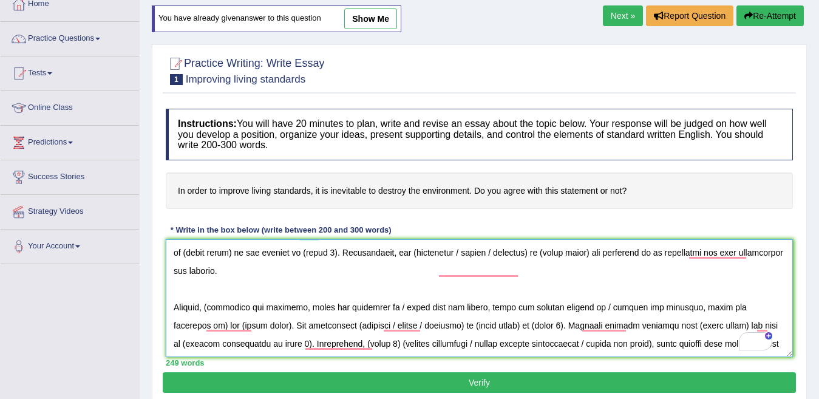
scroll to position [0, 0]
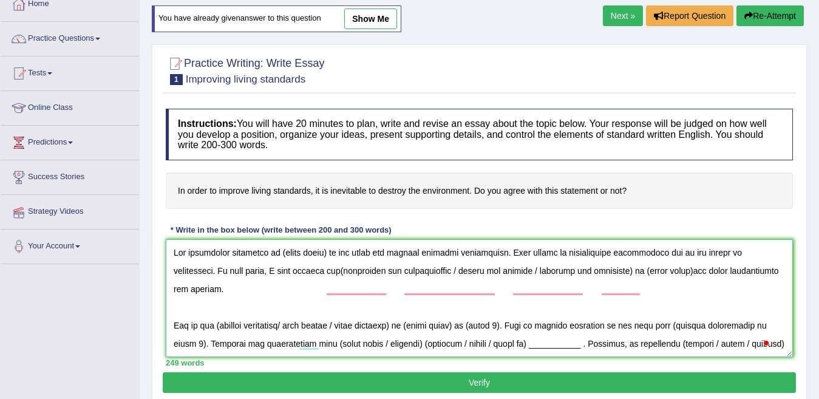
click at [331, 268] on textarea "To enrich screen reader interactions, please activate Accessibility in Grammarl…" at bounding box center [479, 298] width 627 height 118
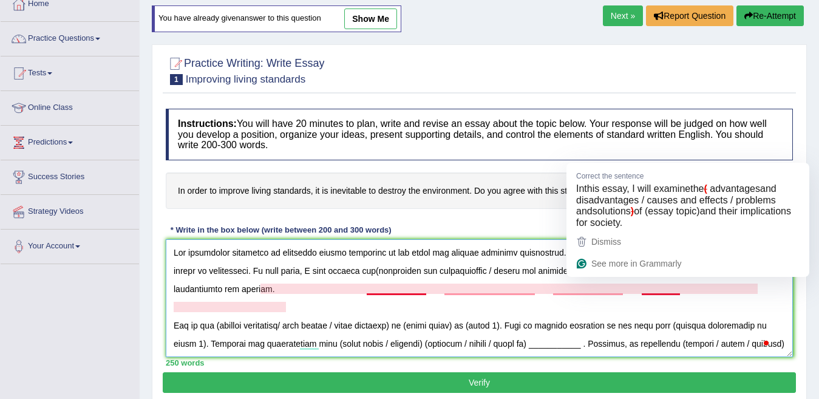
click at [679, 290] on textarea "To enrich screen reader interactions, please activate Accessibility in Grammarl…" at bounding box center [479, 298] width 627 height 118
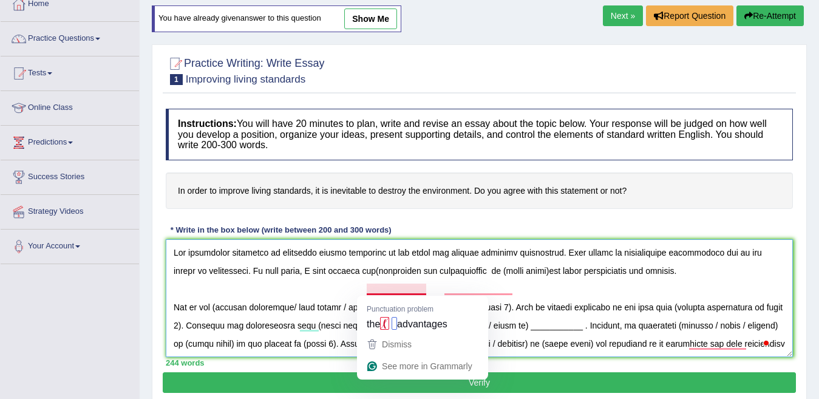
click at [385, 290] on textarea "To enrich screen reader interactions, please activate Accessibility in Grammarl…" at bounding box center [479, 298] width 627 height 118
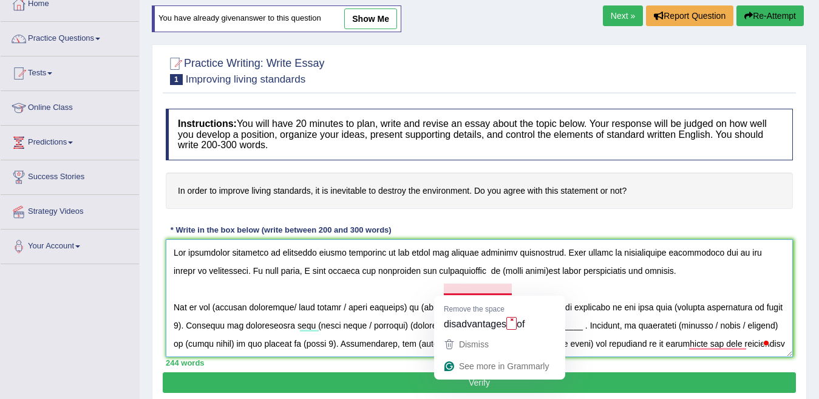
click at [502, 291] on textarea "To enrich screen reader interactions, please activate Accessibility in Grammarl…" at bounding box center [479, 298] width 627 height 118
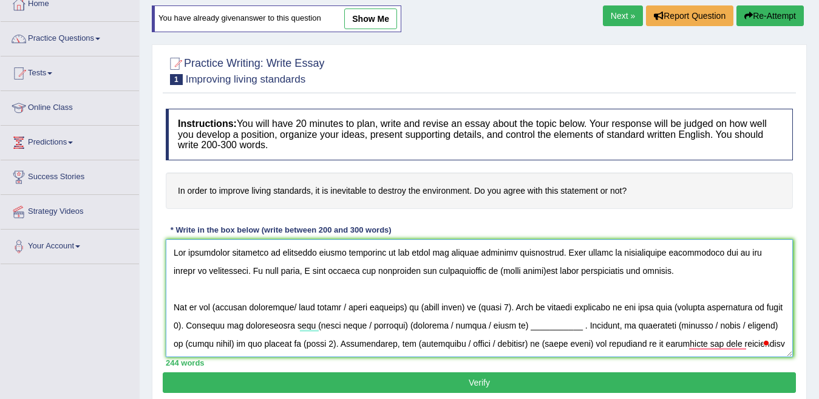
click at [562, 290] on textarea "To enrich screen reader interactions, please activate Accessibility in Grammarl…" at bounding box center [479, 298] width 627 height 118
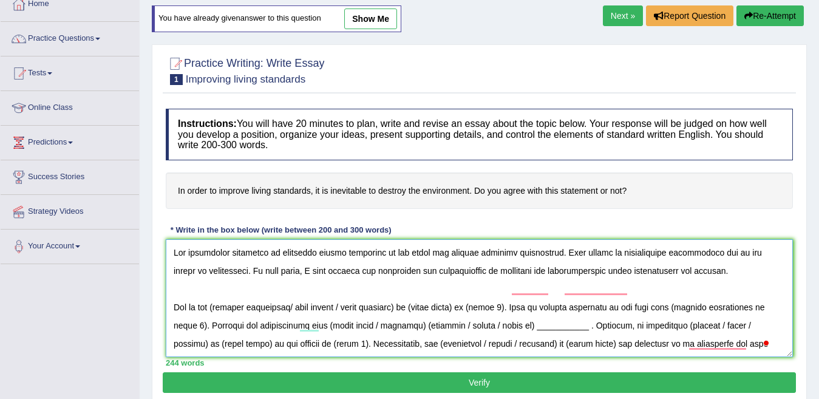
click at [562, 290] on textarea "To enrich screen reader interactions, please activate Accessibility in Grammarl…" at bounding box center [479, 298] width 627 height 118
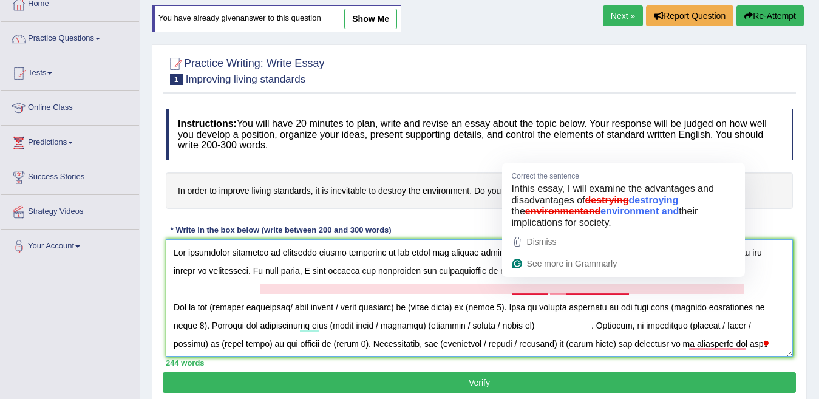
click at [534, 291] on textarea "To enrich screen reader interactions, please activate Accessibility in Grammarl…" at bounding box center [479, 298] width 627 height 118
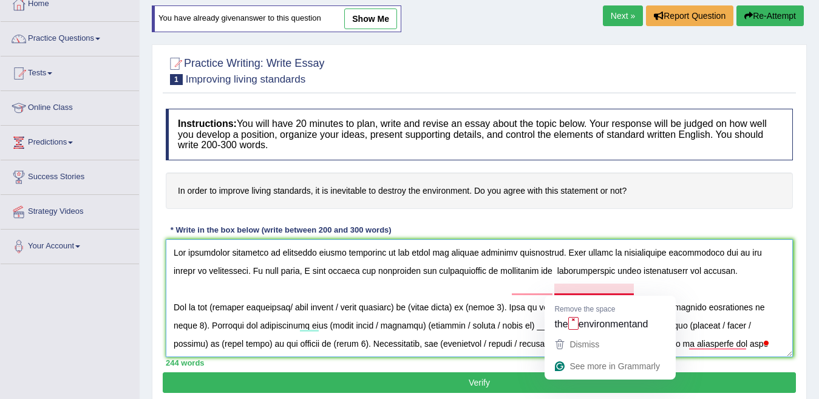
click at [605, 291] on textarea "To enrich screen reader interactions, please activate Accessibility in Grammarl…" at bounding box center [479, 298] width 627 height 118
click at [619, 291] on textarea "To enrich screen reader interactions, please activate Accessibility in Grammarl…" at bounding box center [479, 298] width 627 height 118
click at [609, 290] on textarea "To enrich screen reader interactions, please activate Accessibility in Grammarl…" at bounding box center [479, 298] width 627 height 118
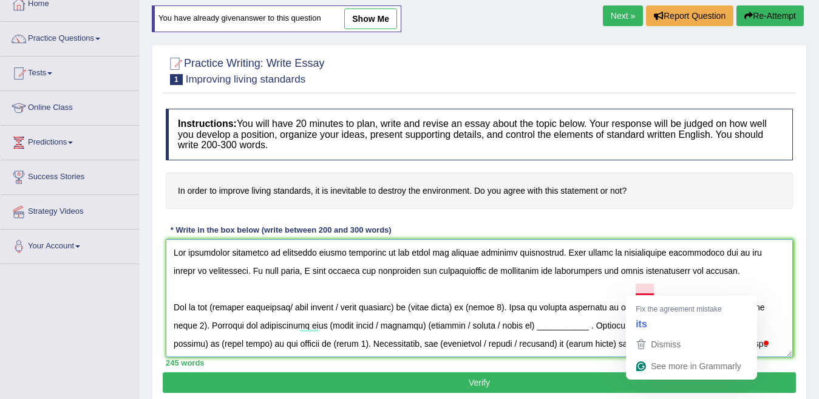
click at [647, 290] on textarea "To enrich screen reader interactions, please activate Accessibility in Grammarl…" at bounding box center [479, 298] width 627 height 118
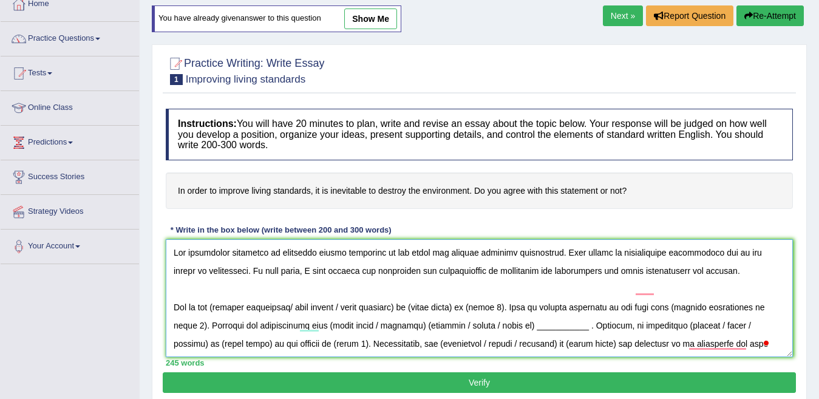
click at [568, 305] on textarea "To enrich screen reader interactions, please activate Accessibility in Grammarl…" at bounding box center [479, 298] width 627 height 118
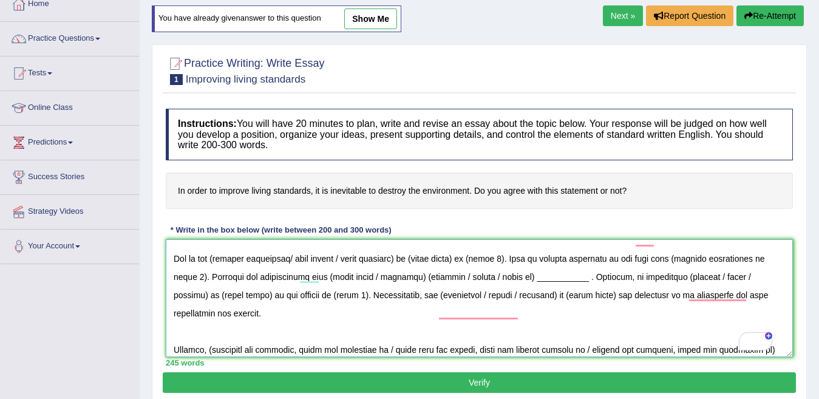
click at [418, 276] on textarea "To enrich screen reader interactions, please activate Accessibility in Grammarl…" at bounding box center [479, 298] width 627 height 118
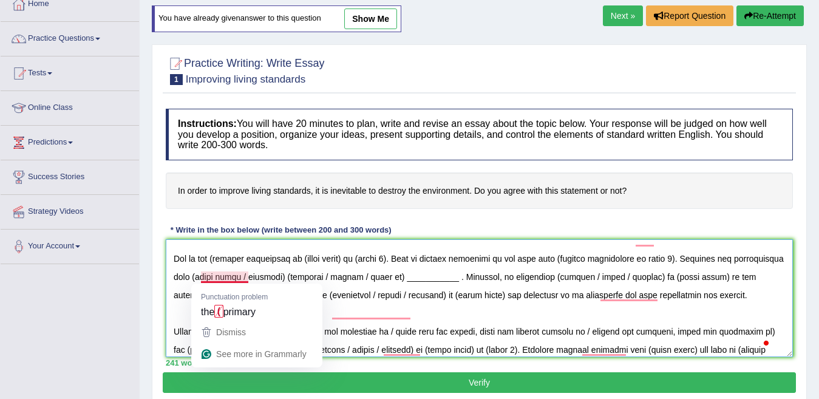
click at [219, 275] on textarea "To enrich screen reader interactions, please activate Accessibility in Grammarl…" at bounding box center [479, 298] width 627 height 118
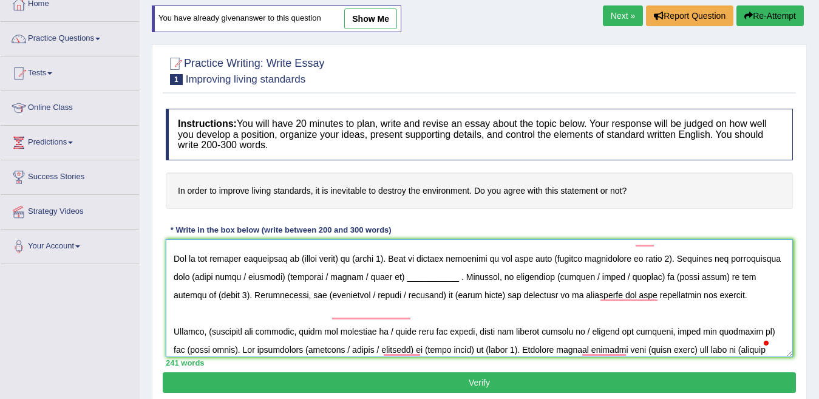
click at [354, 277] on textarea "To enrich screen reader interactions, please activate Accessibility in Grammarl…" at bounding box center [479, 298] width 627 height 118
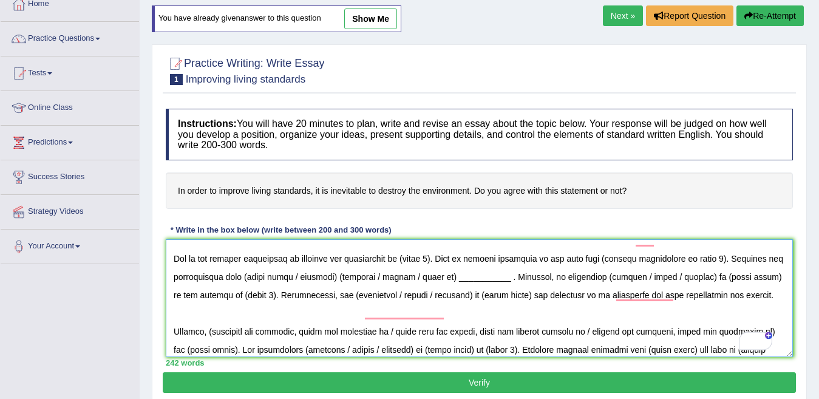
click at [447, 278] on textarea "To enrich screen reader interactions, please activate Accessibility in Grammarl…" at bounding box center [479, 298] width 627 height 118
click at [732, 277] on textarea "To enrich screen reader interactions, please activate Accessibility in Grammarl…" at bounding box center [479, 298] width 627 height 118
click at [549, 287] on textarea "To enrich screen reader interactions, please activate Accessibility in Grammarl…" at bounding box center [479, 298] width 627 height 118
click at [455, 295] on textarea "To enrich screen reader interactions, please activate Accessibility in Grammarl…" at bounding box center [479, 298] width 627 height 118
click at [342, 295] on textarea "To enrich screen reader interactions, please activate Accessibility in Grammarl…" at bounding box center [479, 298] width 627 height 118
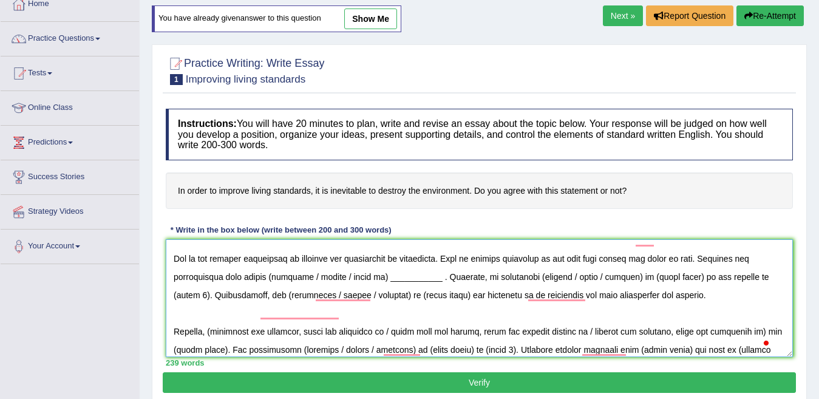
click at [657, 276] on textarea "To enrich screen reader interactions, please activate Accessibility in Grammarl…" at bounding box center [479, 298] width 627 height 118
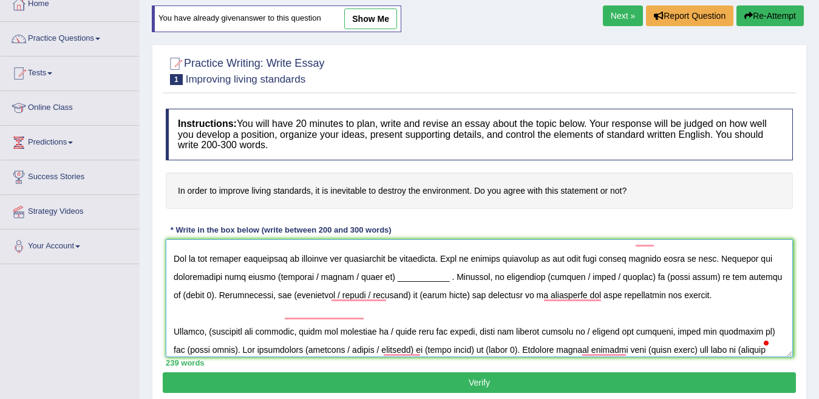
click at [656, 276] on textarea "To enrich screen reader interactions, please activate Accessibility in Grammarl…" at bounding box center [479, 298] width 627 height 118
click at [284, 292] on textarea "To enrich screen reader interactions, please activate Accessibility in Grammarl…" at bounding box center [479, 298] width 627 height 118
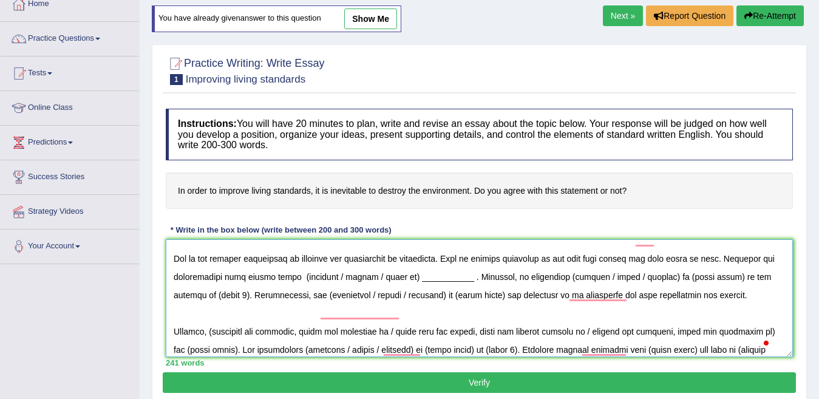
click at [390, 294] on textarea "To enrich screen reader interactions, please activate Accessibility in Grammarl…" at bounding box center [479, 298] width 627 height 118
click at [260, 295] on textarea "To enrich screen reader interactions, please activate Accessibility in Grammarl…" at bounding box center [479, 298] width 627 height 118
click at [409, 292] on textarea "To enrich screen reader interactions, please activate Accessibility in Grammarl…" at bounding box center [479, 298] width 627 height 118
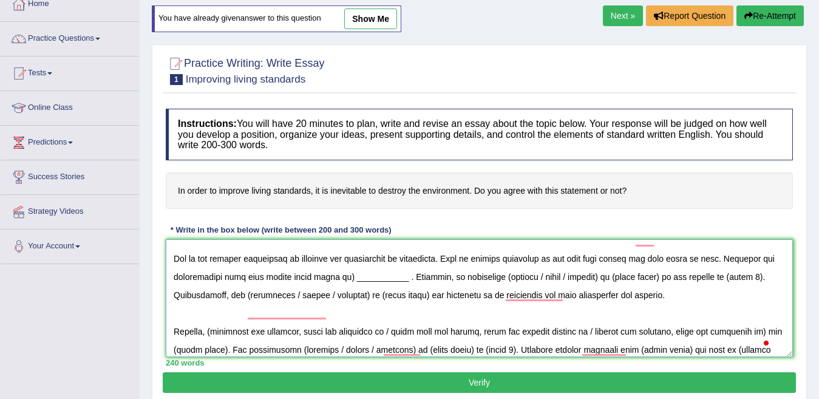
click at [404, 297] on textarea "To enrich screen reader interactions, please activate Accessibility in Grammarl…" at bounding box center [479, 298] width 627 height 118
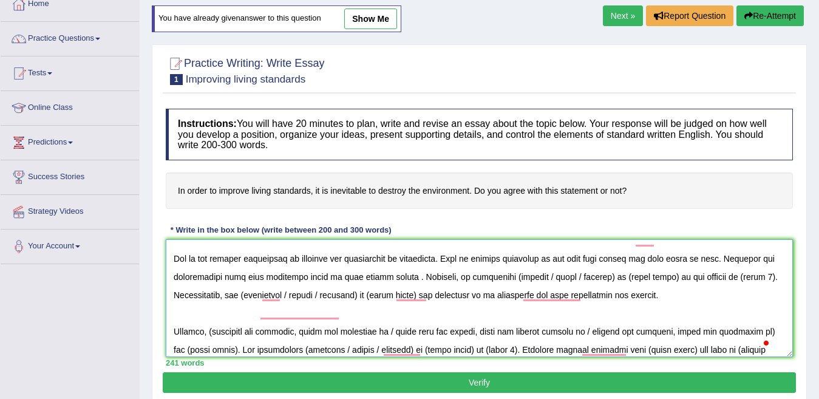
click at [587, 295] on textarea "To enrich screen reader interactions, please activate Accessibility in Grammarl…" at bounding box center [479, 298] width 627 height 118
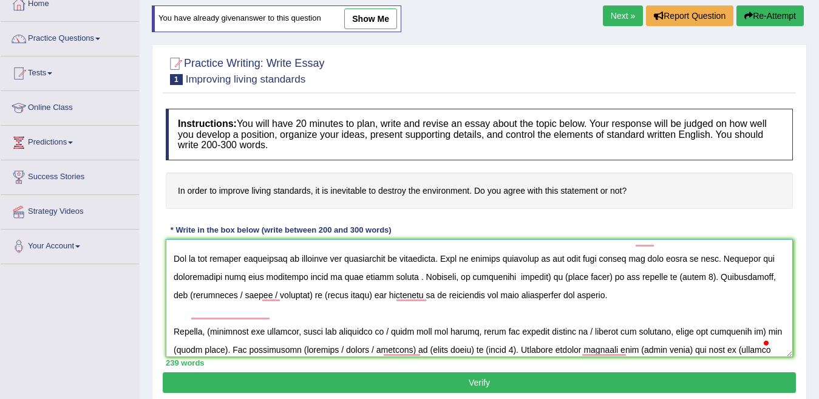
click at [619, 294] on textarea "To enrich screen reader interactions, please activate Accessibility in Grammarl…" at bounding box center [479, 298] width 627 height 118
click at [404, 276] on textarea "To enrich screen reader interactions, please activate Accessibility in Grammarl…" at bounding box center [479, 298] width 627 height 118
click at [720, 277] on textarea "To enrich screen reader interactions, please activate Accessibility in Grammarl…" at bounding box center [479, 298] width 627 height 118
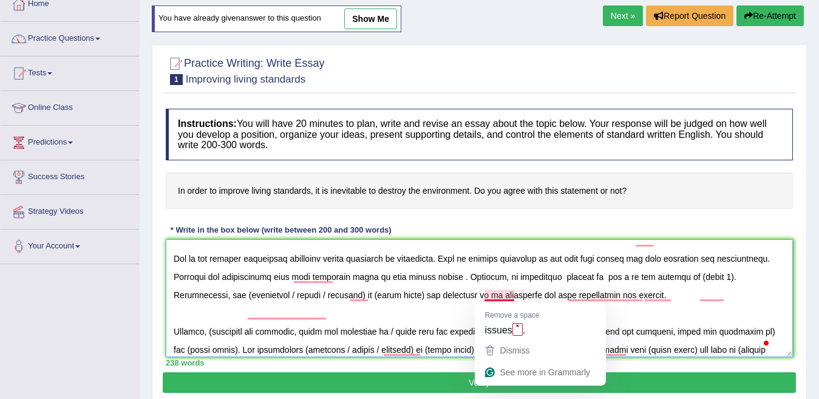
click at [500, 293] on textarea "To enrich screen reader interactions, please activate Accessibility in Grammarl…" at bounding box center [479, 298] width 627 height 118
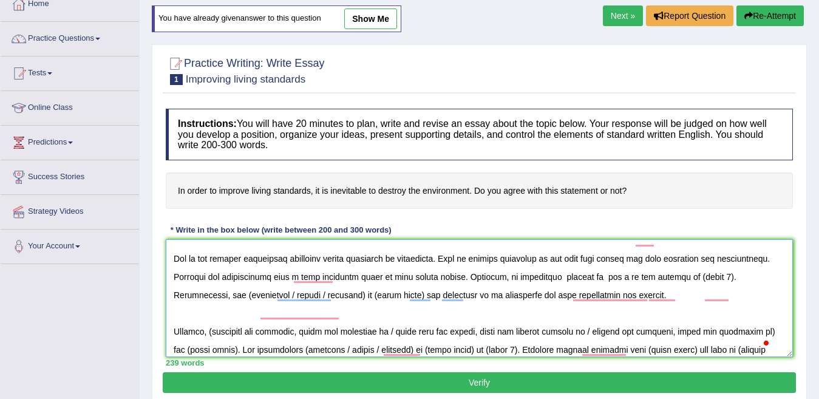
click at [676, 296] on textarea "To enrich screen reader interactions, please activate Accessibility in Grammarl…" at bounding box center [479, 298] width 627 height 118
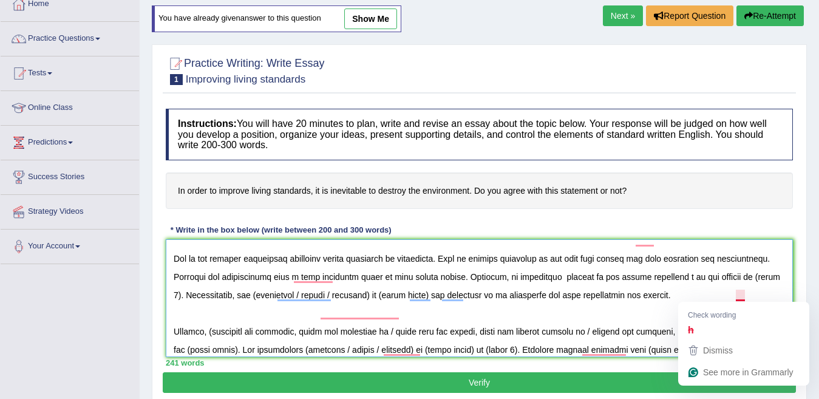
click at [743, 296] on textarea "To enrich screen reader interactions, please activate Accessibility in Grammarl…" at bounding box center [479, 298] width 627 height 118
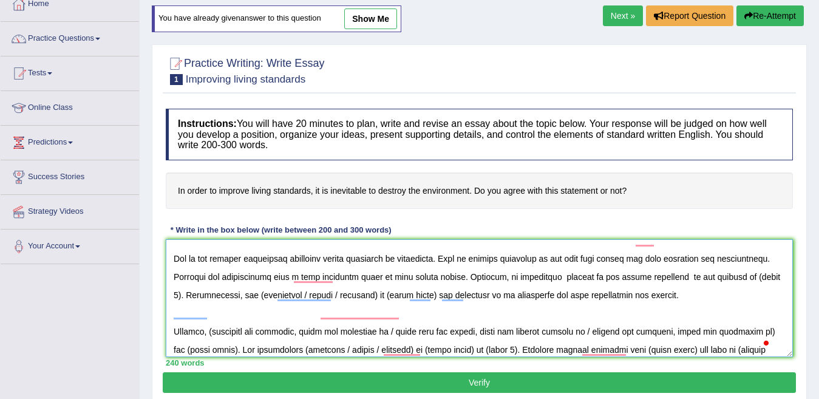
click at [242, 313] on textarea "To enrich screen reader interactions, please activate Accessibility in Grammarl…" at bounding box center [479, 298] width 627 height 118
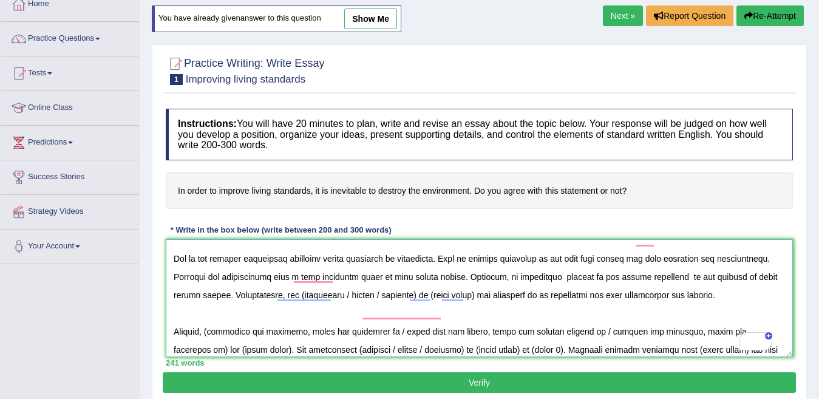
click at [486, 313] on textarea "To enrich screen reader interactions, please activate Accessibility in Grammarl…" at bounding box center [479, 298] width 627 height 118
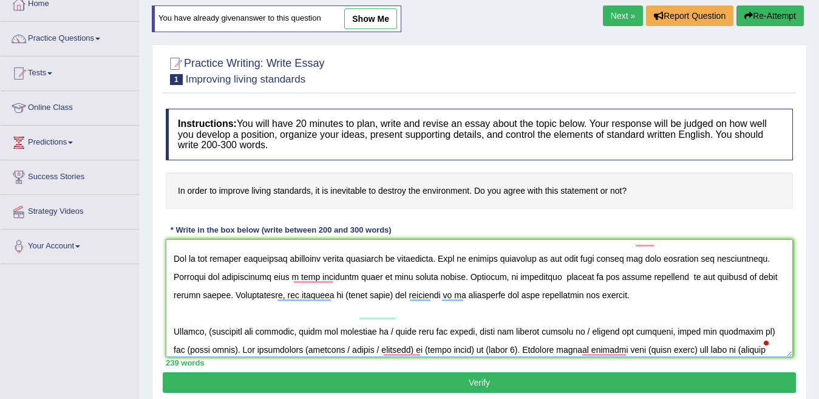
click at [458, 313] on textarea "To enrich screen reader interactions, please activate Accessibility in Grammarl…" at bounding box center [479, 298] width 627 height 118
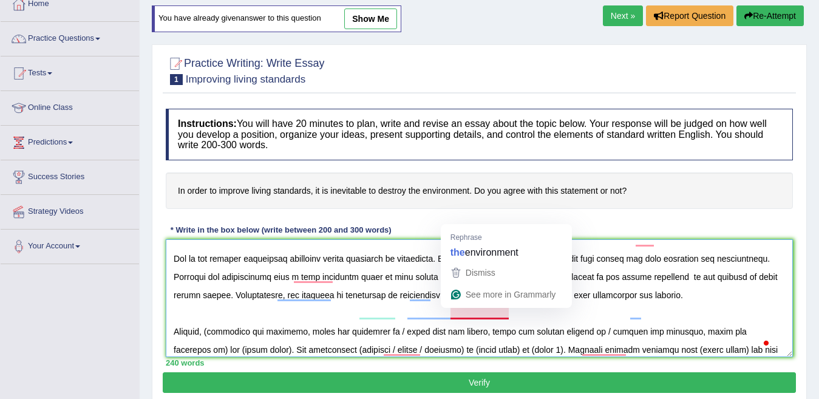
click at [478, 312] on textarea "To enrich screen reader interactions, please activate Accessibility in Grammarl…" at bounding box center [479, 298] width 627 height 118
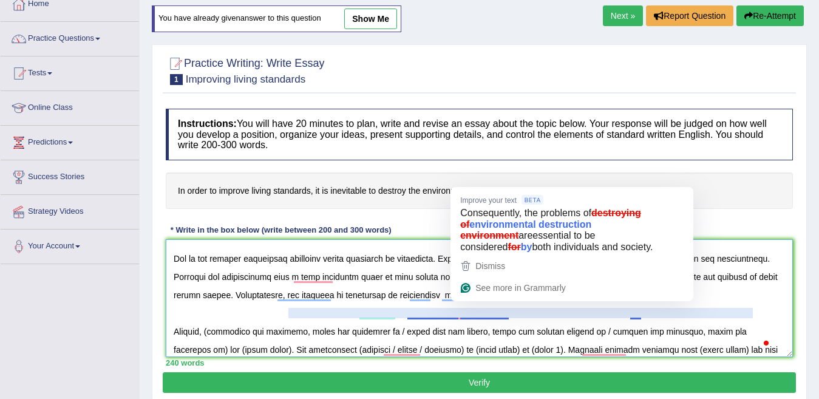
click at [482, 316] on textarea "To enrich screen reader interactions, please activate Accessibility in Grammarl…" at bounding box center [479, 298] width 627 height 118
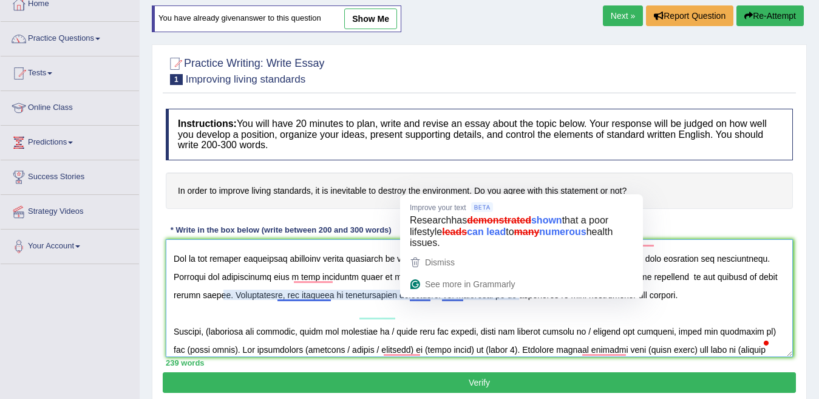
click at [424, 295] on textarea "To enrich screen reader interactions, please activate Accessibility in Grammarl…" at bounding box center [479, 298] width 627 height 118
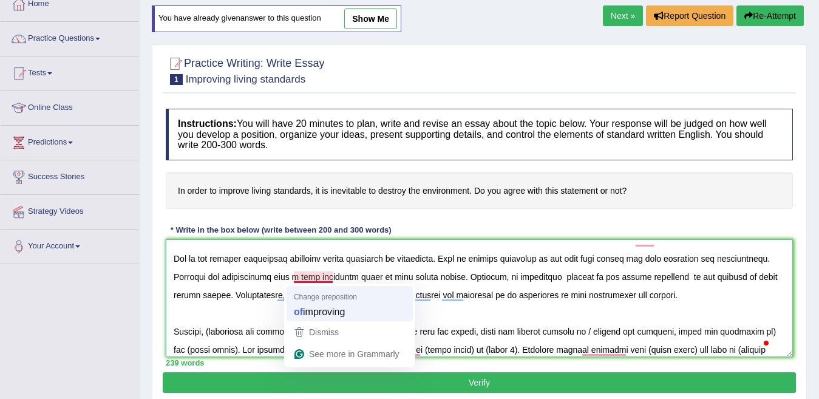
type textarea "The increasing influence of improving living standards on our lives has ignited…"
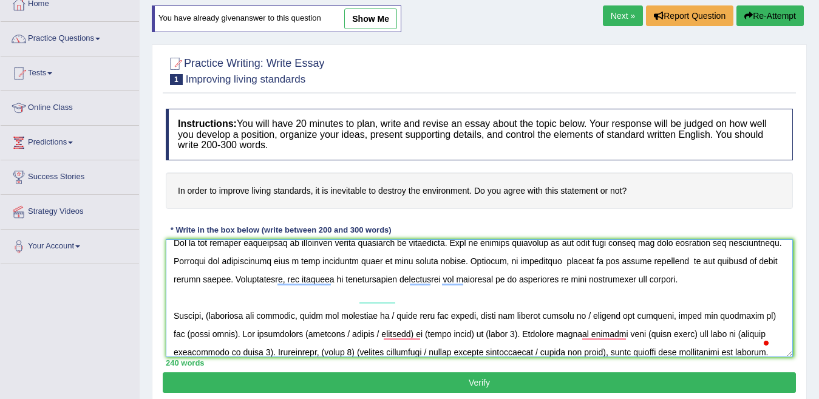
scroll to position [73, 0]
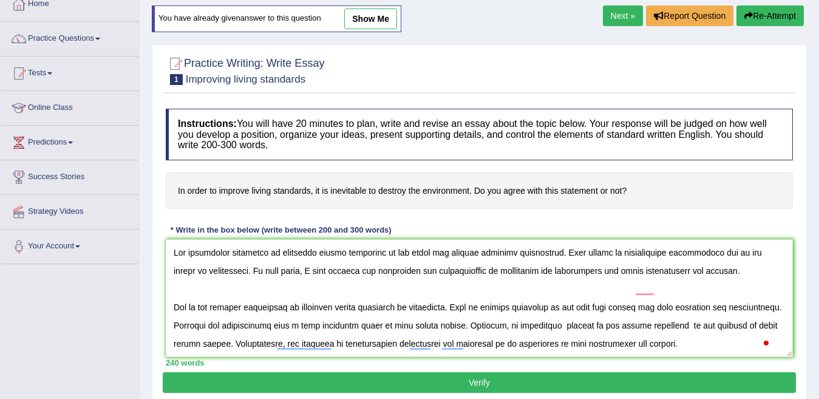
scroll to position [121, 0]
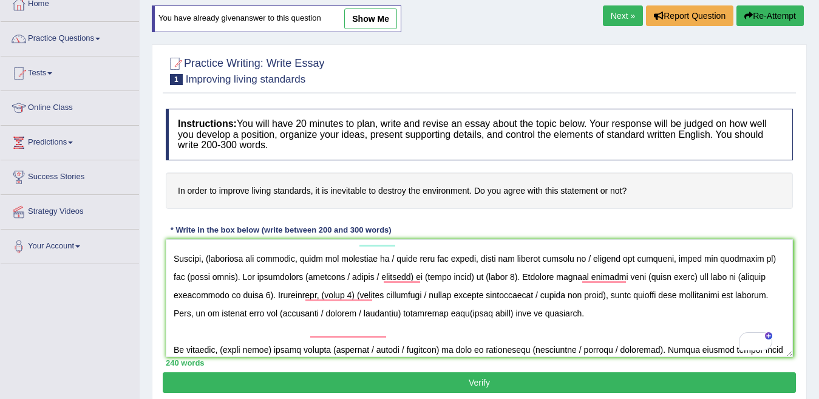
click at [217, 276] on textarea "To enrich screen reader interactions, please activate Accessibility in Grammarl…" at bounding box center [479, 298] width 627 height 118
click at [479, 276] on textarea "To enrich screen reader interactions, please activate Accessibility in Grammarl…" at bounding box center [479, 298] width 627 height 118
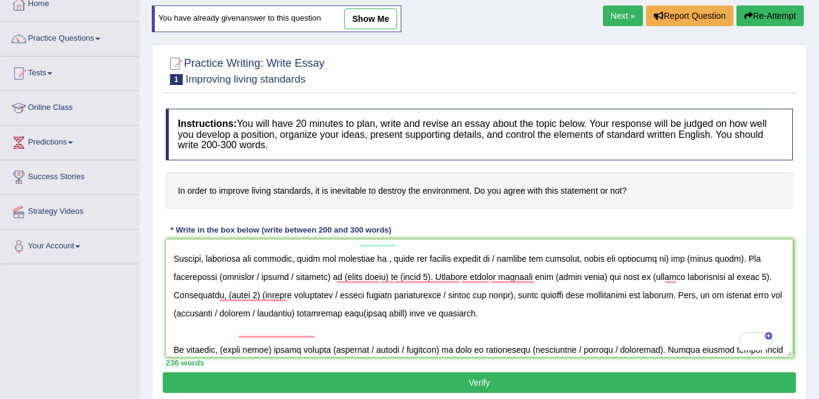
click at [677, 277] on textarea "To enrich screen reader interactions, please activate Accessibility in Grammarl…" at bounding box center [479, 298] width 627 height 118
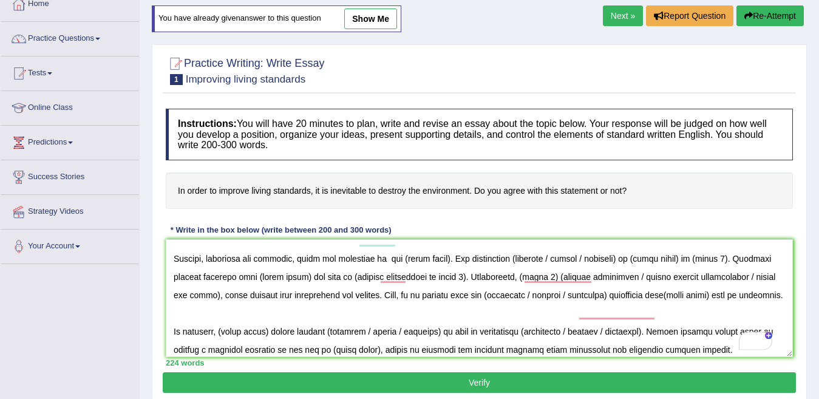
click at [458, 276] on textarea "To enrich screen reader interactions, please activate Accessibility in Grammarl…" at bounding box center [479, 298] width 627 height 118
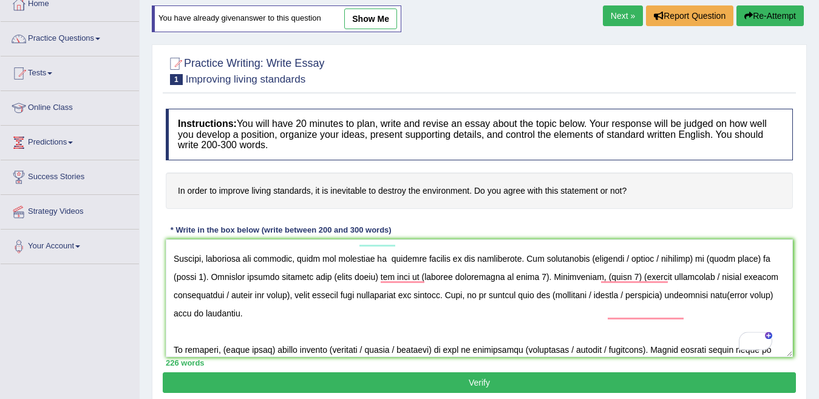
drag, startPoint x: 458, startPoint y: 276, endPoint x: 402, endPoint y: 278, distance: 55.9
click at [402, 278] on textarea "To enrich screen reader interactions, please activate Accessibility in Grammarl…" at bounding box center [479, 298] width 627 height 118
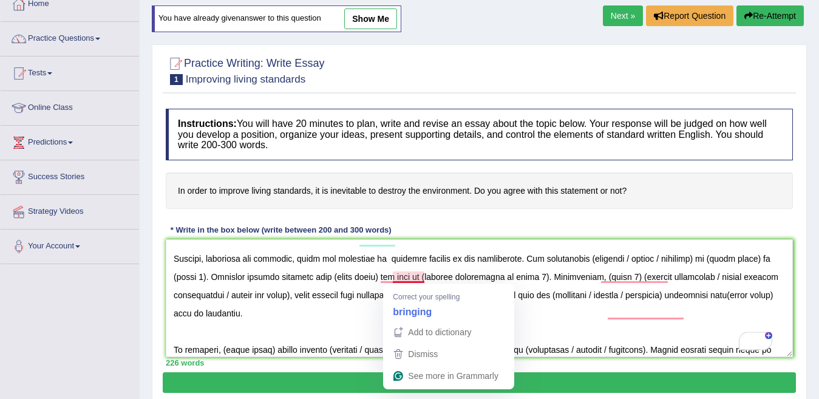
click at [402, 278] on textarea "To enrich screen reader interactions, please activate Accessibility in Grammarl…" at bounding box center [479, 298] width 627 height 118
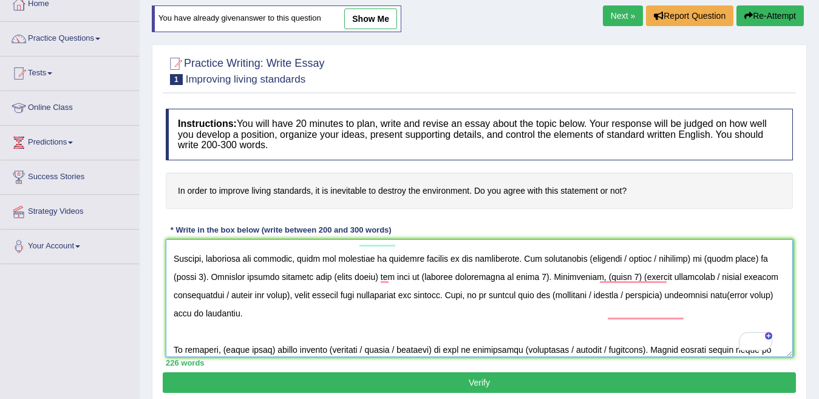
click at [707, 276] on textarea "To enrich screen reader interactions, please activate Accessibility in Grammarl…" at bounding box center [479, 298] width 627 height 118
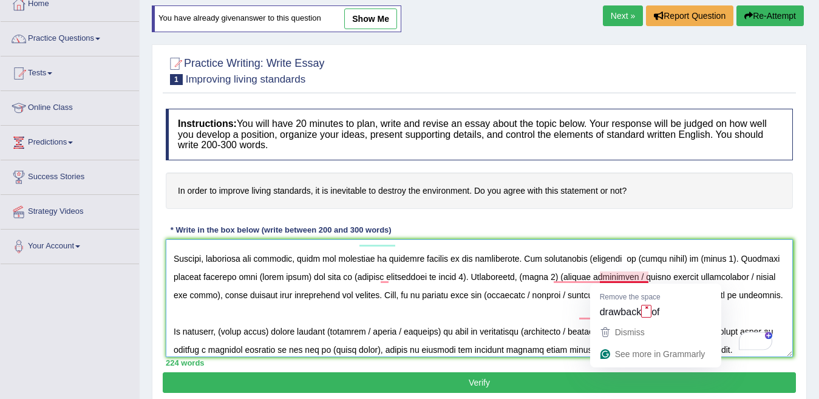
click at [601, 277] on textarea "To enrich screen reader interactions, please activate Accessibility in Grammarl…" at bounding box center [479, 298] width 627 height 118
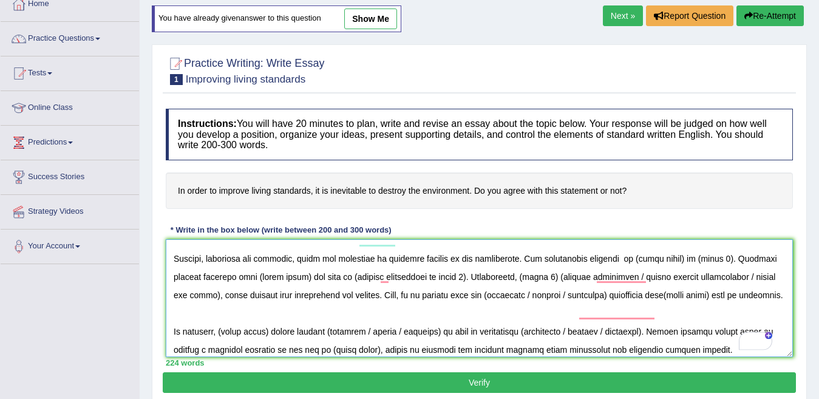
click at [697, 275] on textarea "To enrich screen reader interactions, please activate Accessibility in Grammarl…" at bounding box center [479, 298] width 627 height 118
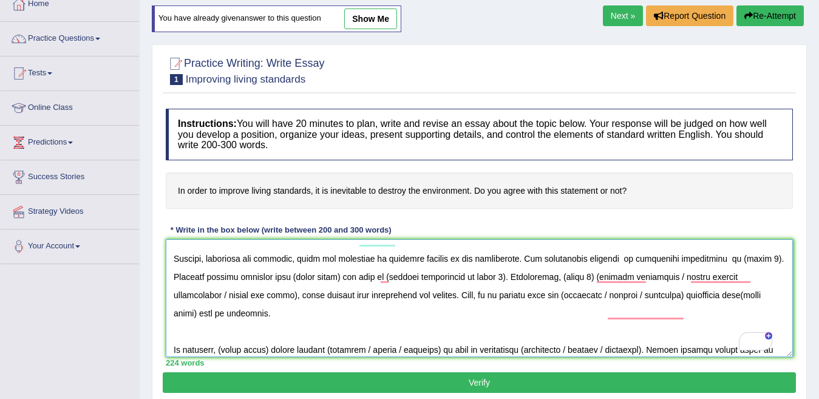
click at [205, 296] on textarea "To enrich screen reader interactions, please activate Accessibility in Grammarl…" at bounding box center [479, 298] width 627 height 118
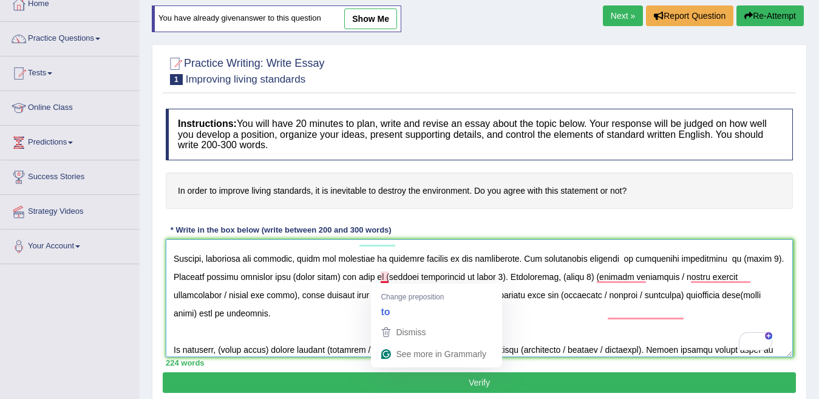
click at [384, 281] on textarea "To enrich screen reader interactions, please activate Accessibility in Grammarl…" at bounding box center [479, 298] width 627 height 118
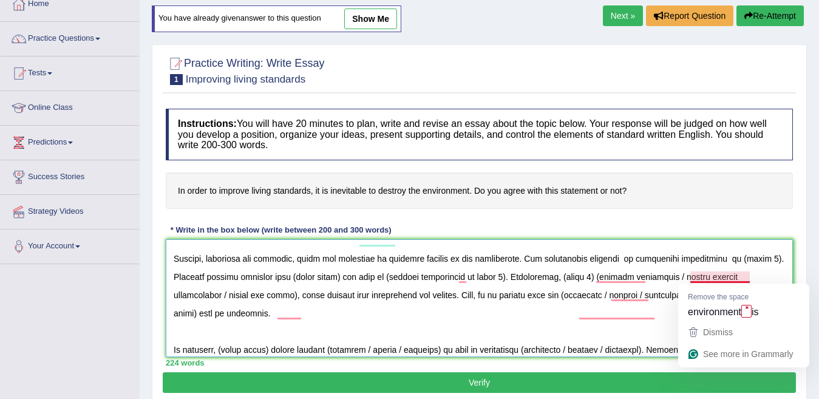
click at [734, 276] on textarea "To enrich screen reader interactions, please activate Accessibility in Grammarl…" at bounding box center [479, 298] width 627 height 118
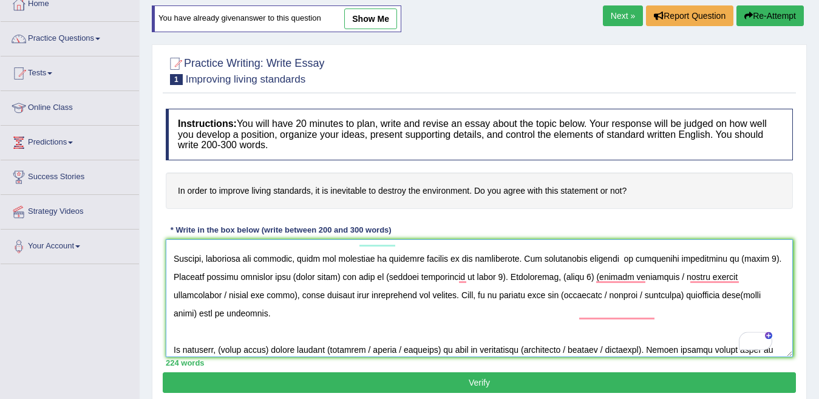
click at [181, 291] on textarea "To enrich screen reader interactions, please activate Accessibility in Grammarl…" at bounding box center [479, 298] width 627 height 118
click at [383, 294] on textarea "To enrich screen reader interactions, please activate Accessibility in Grammarl…" at bounding box center [479, 298] width 627 height 118
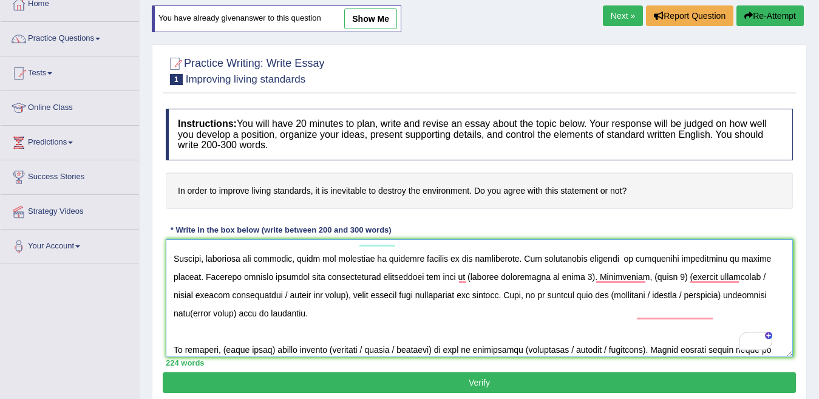
click at [602, 296] on textarea "To enrich screen reader interactions, please activate Accessibility in Grammarl…" at bounding box center [479, 298] width 627 height 118
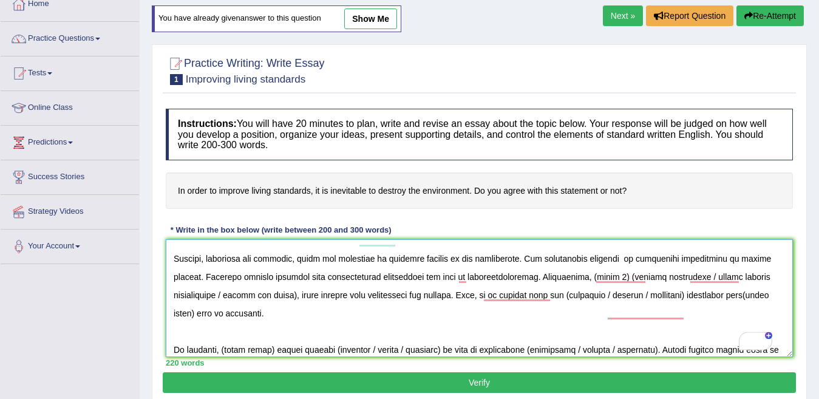
click at [641, 296] on textarea "To enrich screen reader interactions, please activate Accessibility in Grammarl…" at bounding box center [479, 298] width 627 height 118
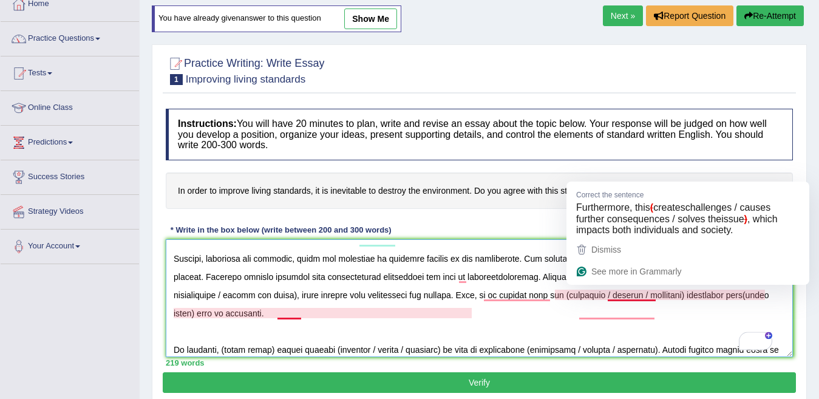
click at [630, 295] on textarea "To enrich screen reader interactions, please activate Accessibility in Grammarl…" at bounding box center [479, 298] width 627 height 118
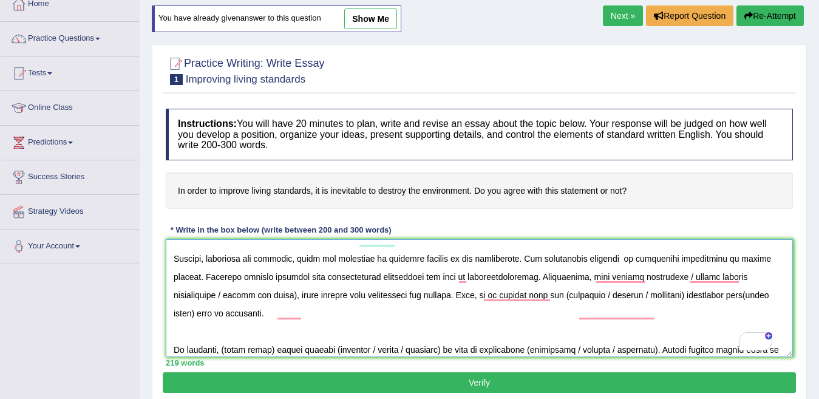
click at [702, 295] on textarea "To enrich screen reader interactions, please activate Accessibility in Grammarl…" at bounding box center [479, 298] width 627 height 118
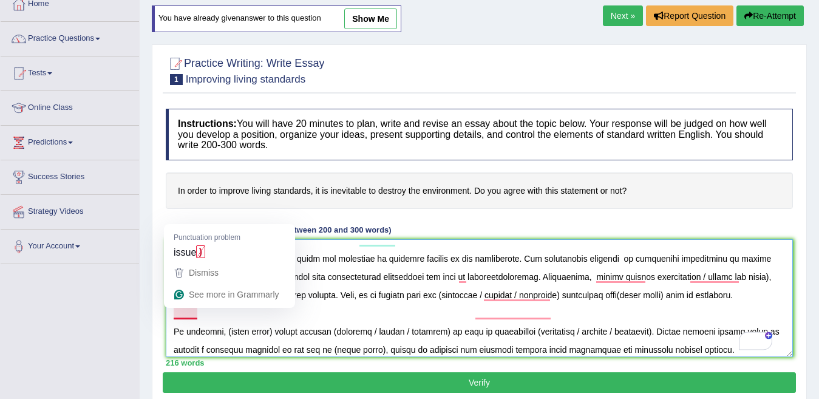
click at [197, 314] on textarea "To enrich screen reader interactions, please activate Accessibility in Grammarl…" at bounding box center [479, 298] width 627 height 118
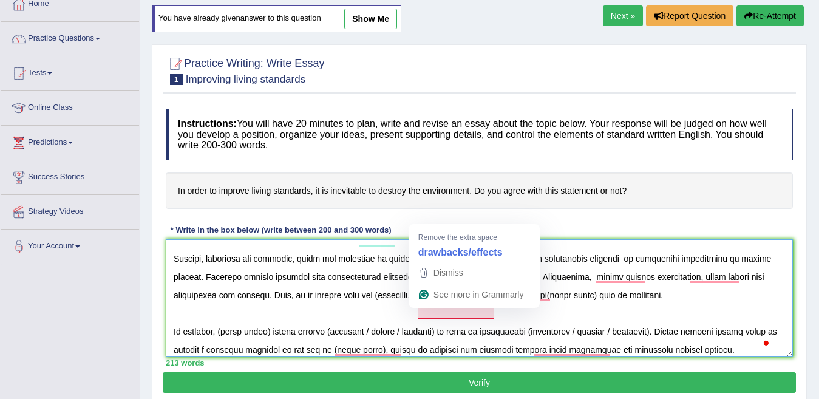
click at [420, 314] on textarea "To enrich screen reader interactions, please activate Accessibility in Grammarl…" at bounding box center [479, 298] width 627 height 118
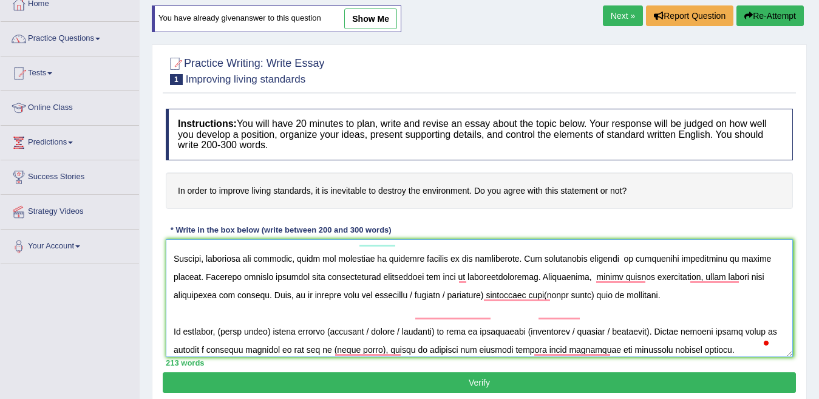
click at [498, 315] on textarea "To enrich screen reader interactions, please activate Accessibility in Grammarl…" at bounding box center [479, 298] width 627 height 118
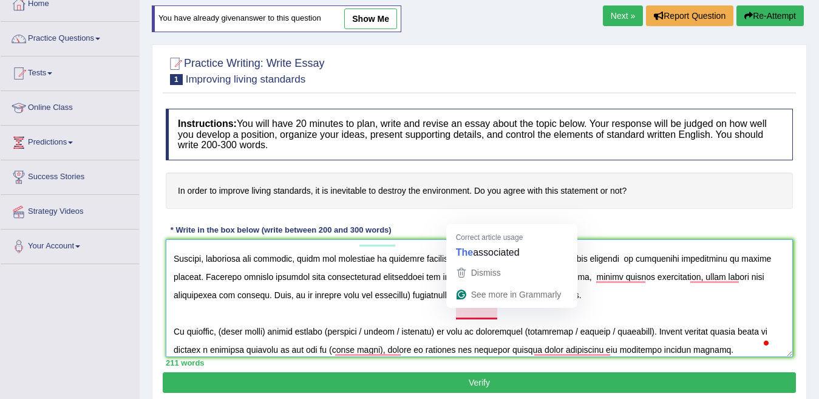
click at [455, 314] on textarea "To enrich screen reader interactions, please activate Accessibility in Grammarl…" at bounding box center [479, 298] width 627 height 118
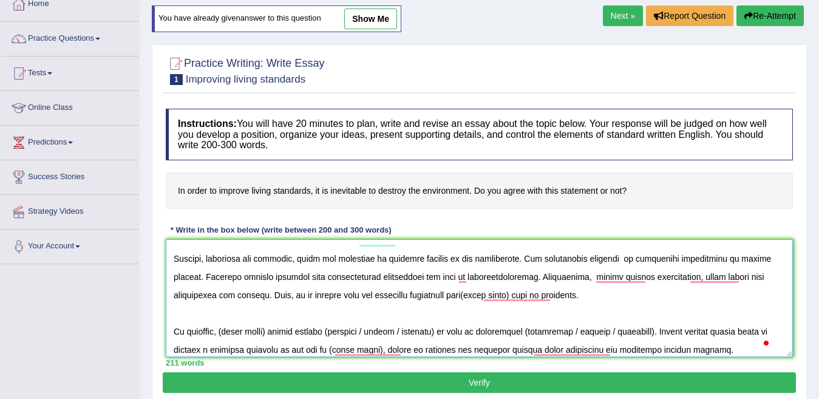
click at [562, 312] on textarea "To enrich screen reader interactions, please activate Accessibility in Grammarl…" at bounding box center [479, 298] width 627 height 118
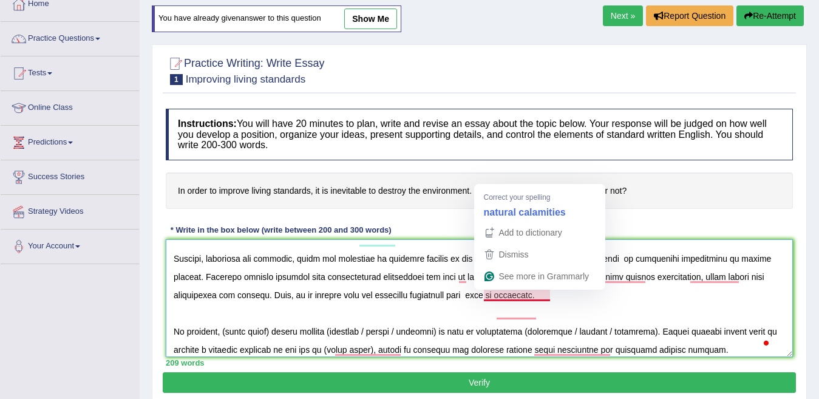
click at [539, 296] on textarea "To enrich screen reader interactions, please activate Accessibility in Grammarl…" at bounding box center [479, 298] width 627 height 118
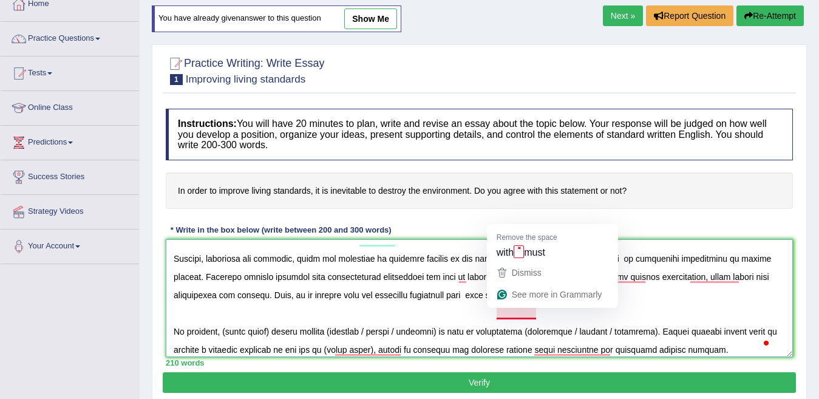
click at [514, 313] on textarea "To enrich screen reader interactions, please activate Accessibility in Grammarl…" at bounding box center [479, 298] width 627 height 118
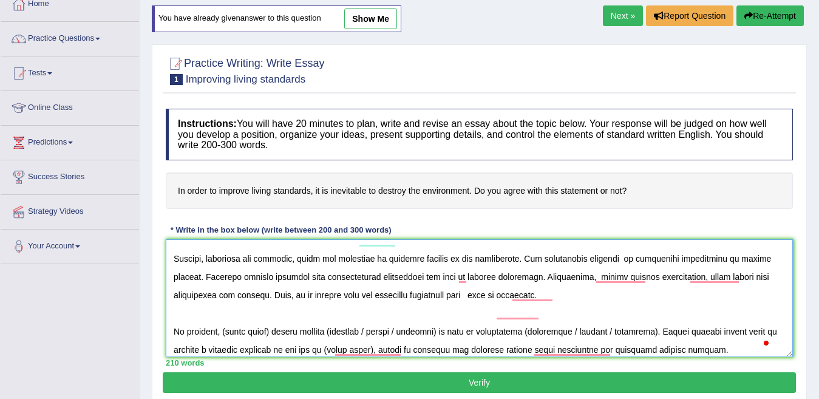
click at [453, 315] on textarea "To enrich screen reader interactions, please activate Accessibility in Grammarl…" at bounding box center [479, 298] width 627 height 118
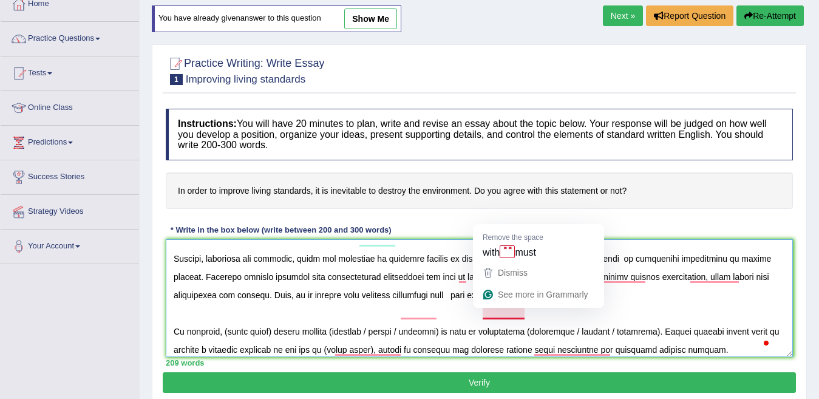
click at [504, 313] on textarea "To enrich screen reader interactions, please activate Accessibility in Grammarl…" at bounding box center [479, 298] width 627 height 118
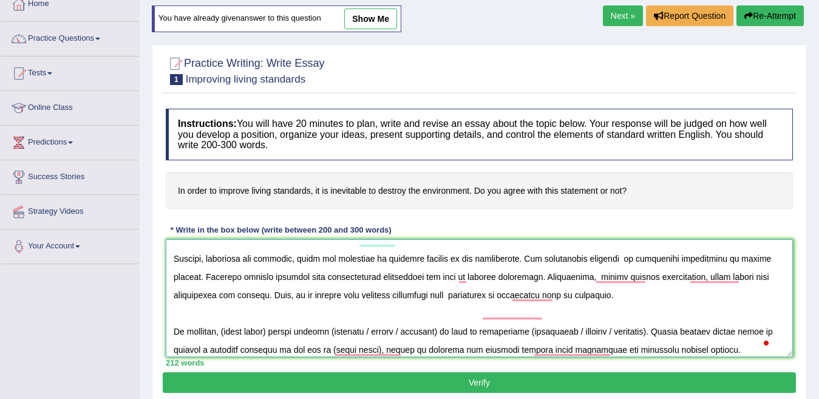
type textarea "The increasing influence of improving living standards on our lives has ignited…"
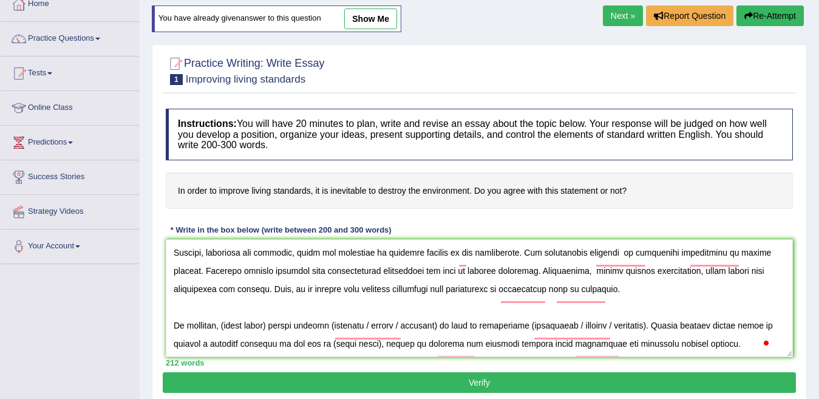
scroll to position [146, 0]
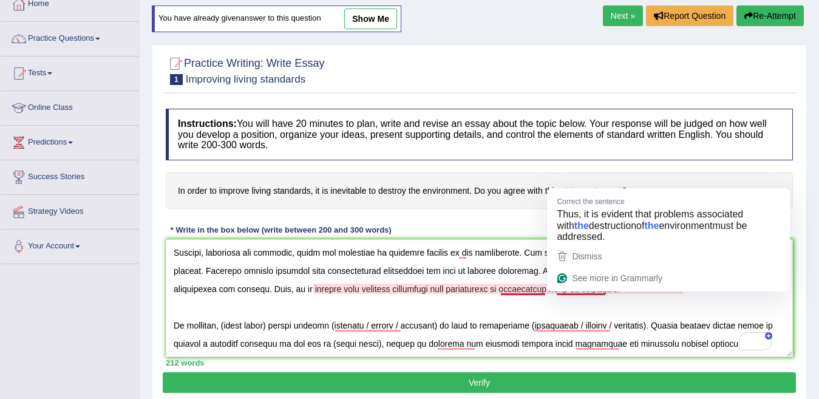
click at [556, 287] on textarea "To enrich screen reader interactions, please activate Accessibility in Grammarl…" at bounding box center [479, 298] width 627 height 118
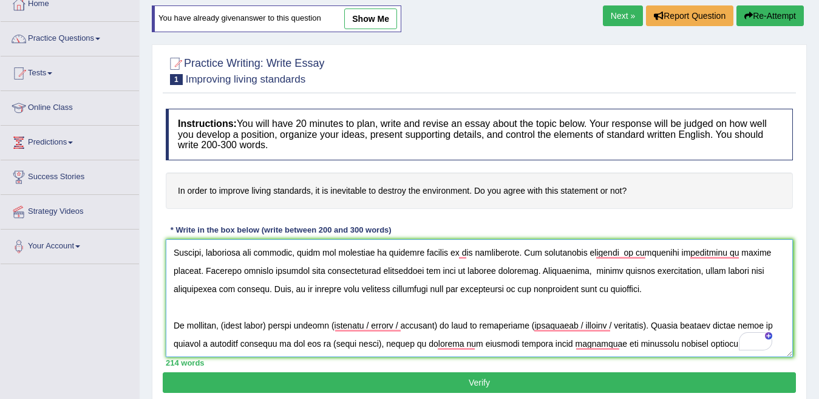
click at [275, 324] on textarea "To enrich screen reader interactions, please activate Accessibility in Grammarl…" at bounding box center [479, 298] width 627 height 118
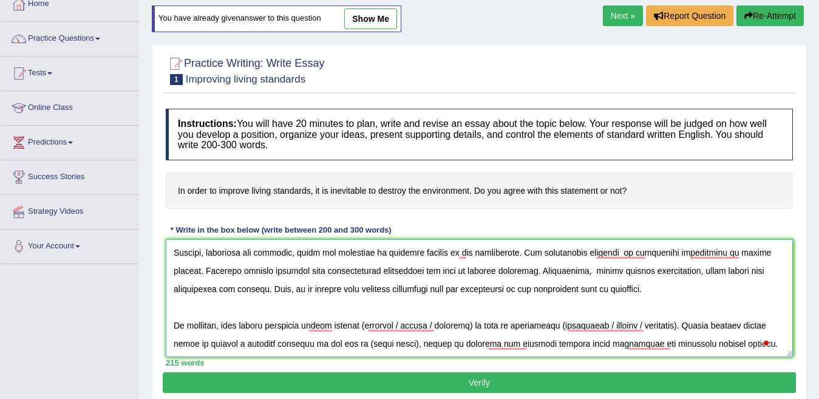
click at [482, 326] on textarea "To enrich screen reader interactions, please activate Accessibility in Grammarl…" at bounding box center [479, 298] width 627 height 118
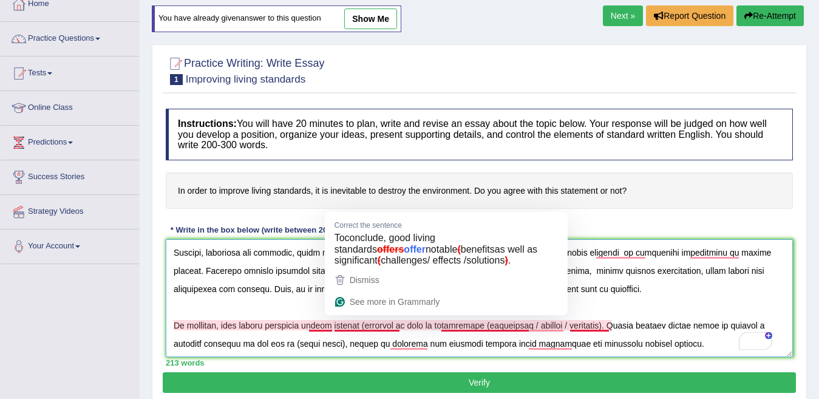
click at [370, 325] on textarea "To enrich screen reader interactions, please activate Accessibility in Grammarl…" at bounding box center [479, 298] width 627 height 118
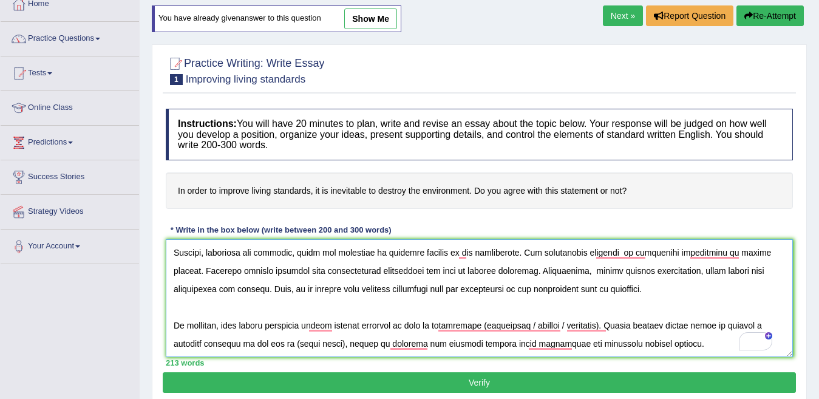
click at [606, 326] on textarea "To enrich screen reader interactions, please activate Accessibility in Grammarl…" at bounding box center [479, 298] width 627 height 118
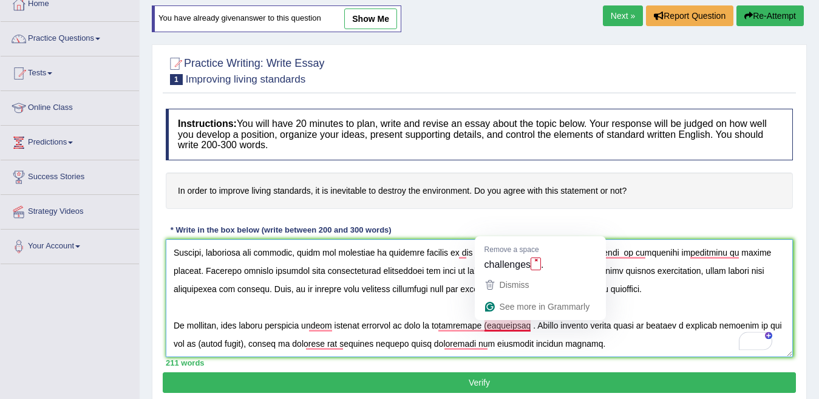
click at [488, 328] on textarea "To enrich screen reader interactions, please activate Accessibility in Grammarl…" at bounding box center [479, 298] width 627 height 118
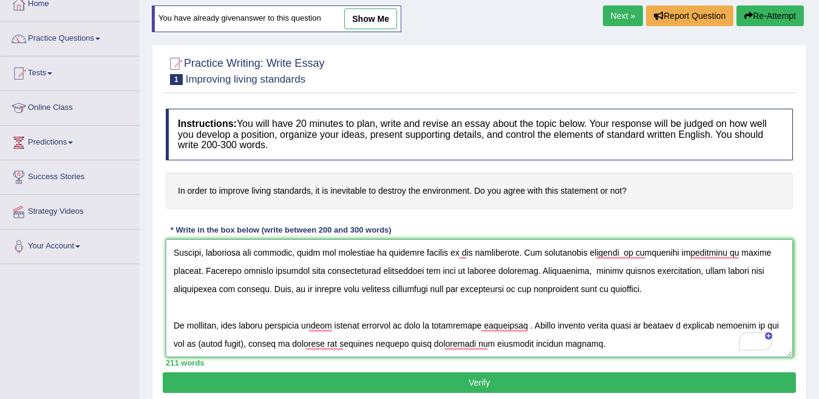
click at [264, 342] on textarea "To enrich screen reader interactions, please activate Accessibility in Grammarl…" at bounding box center [479, 298] width 627 height 118
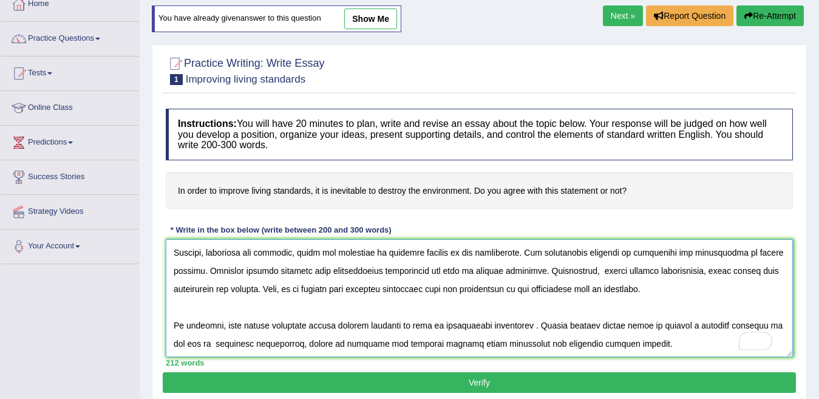
click at [330, 267] on textarea "To enrich screen reader interactions, please activate Accessibility in Grammarl…" at bounding box center [479, 298] width 627 height 118
click at [253, 343] on textarea "To enrich screen reader interactions, please activate Accessibility in Grammarl…" at bounding box center [479, 298] width 627 height 118
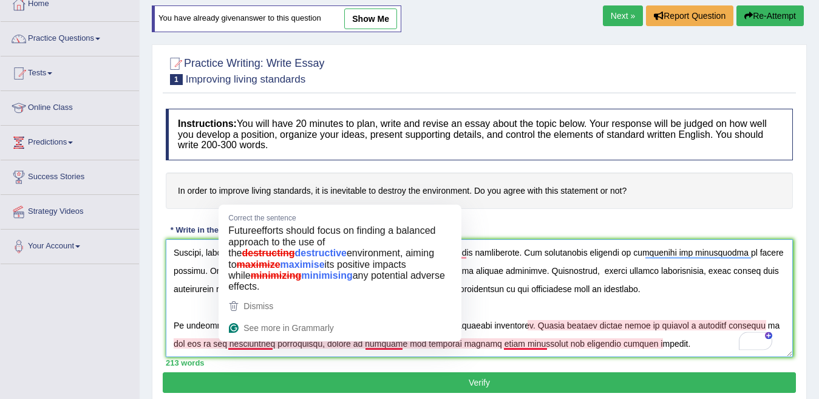
click at [262, 344] on textarea "To enrich screen reader interactions, please activate Accessibility in Grammarl…" at bounding box center [479, 298] width 627 height 118
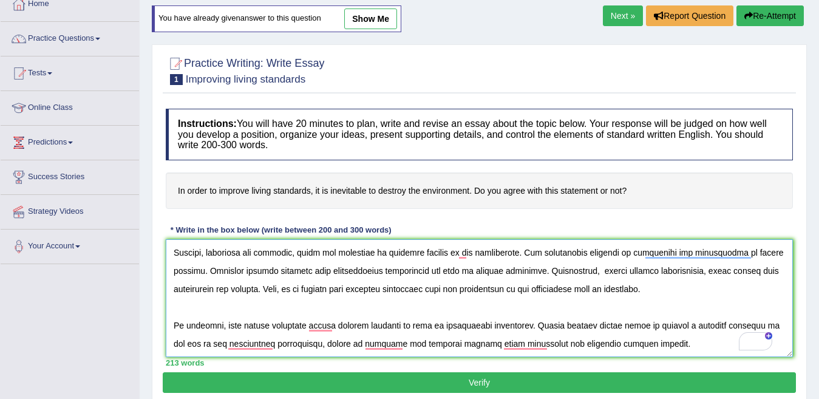
click at [273, 345] on textarea "To enrich screen reader interactions, please activate Accessibility in Grammarl…" at bounding box center [479, 298] width 627 height 118
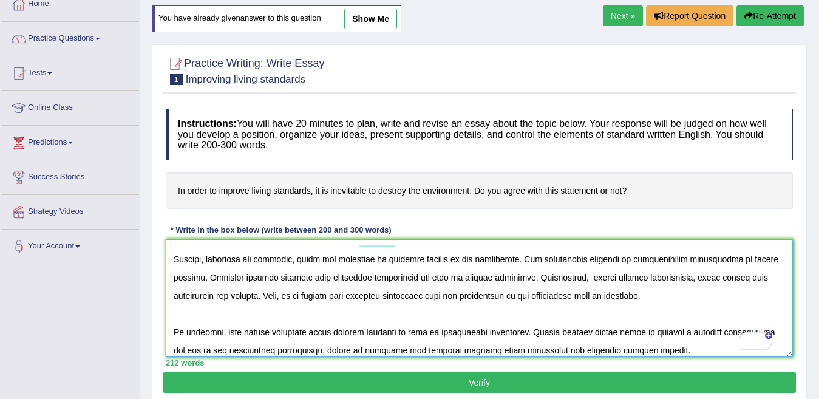
scroll to position [0, 0]
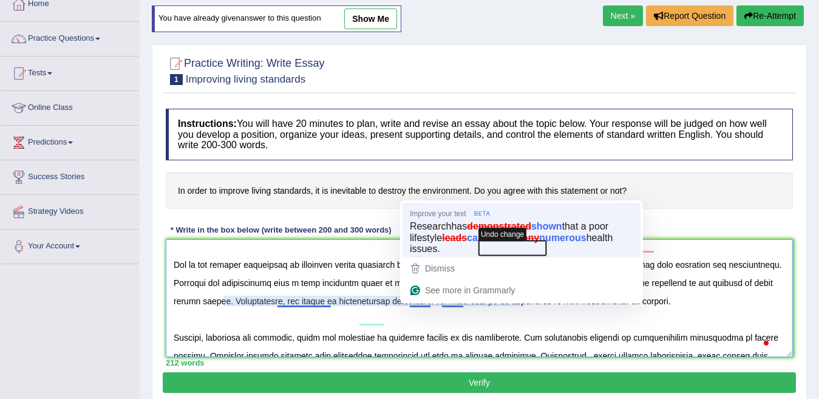
click at [486, 245] on icon "button" at bounding box center [512, 247] width 67 height 15
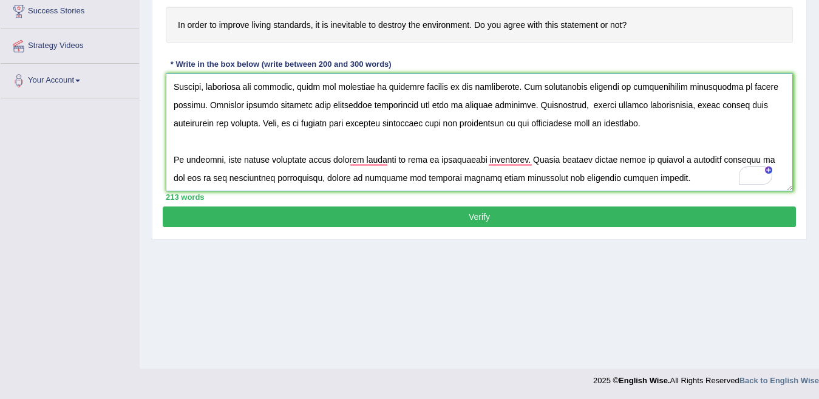
type textarea "The increasing influence of improving living standards on our lives has ignited…"
click at [481, 218] on button "Verify" at bounding box center [479, 216] width 633 height 21
